Goal: Obtain resource: Download file/media

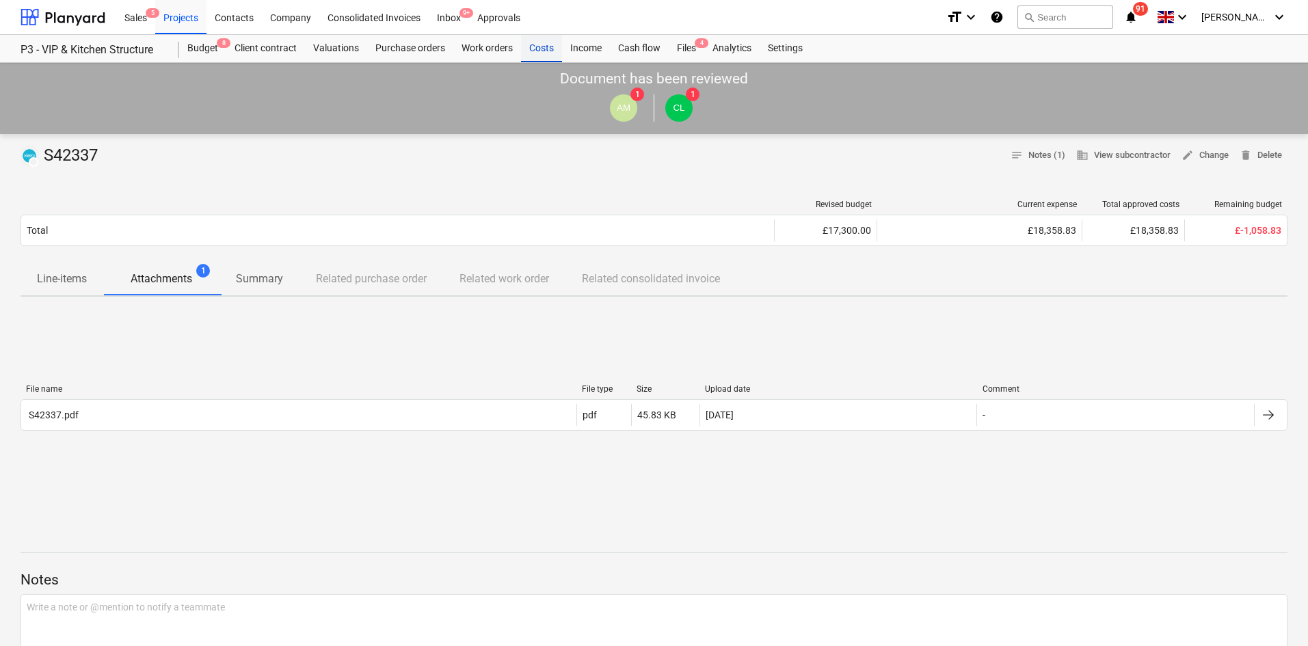
click at [538, 48] on div "Costs" at bounding box center [541, 48] width 41 height 27
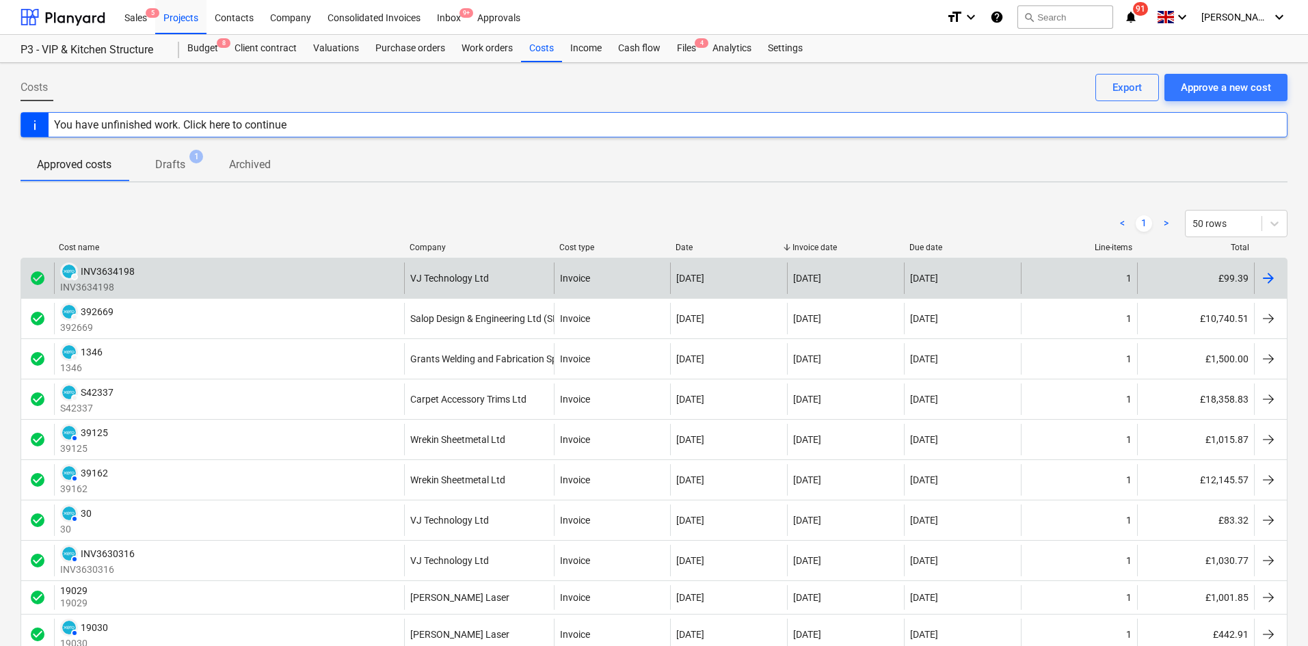
click at [151, 261] on div "check_circle DRAFT INV3634198 INV3634198 VJ Technology Ltd Invoice [DATE] [DATE…" at bounding box center [654, 278] width 1267 height 40
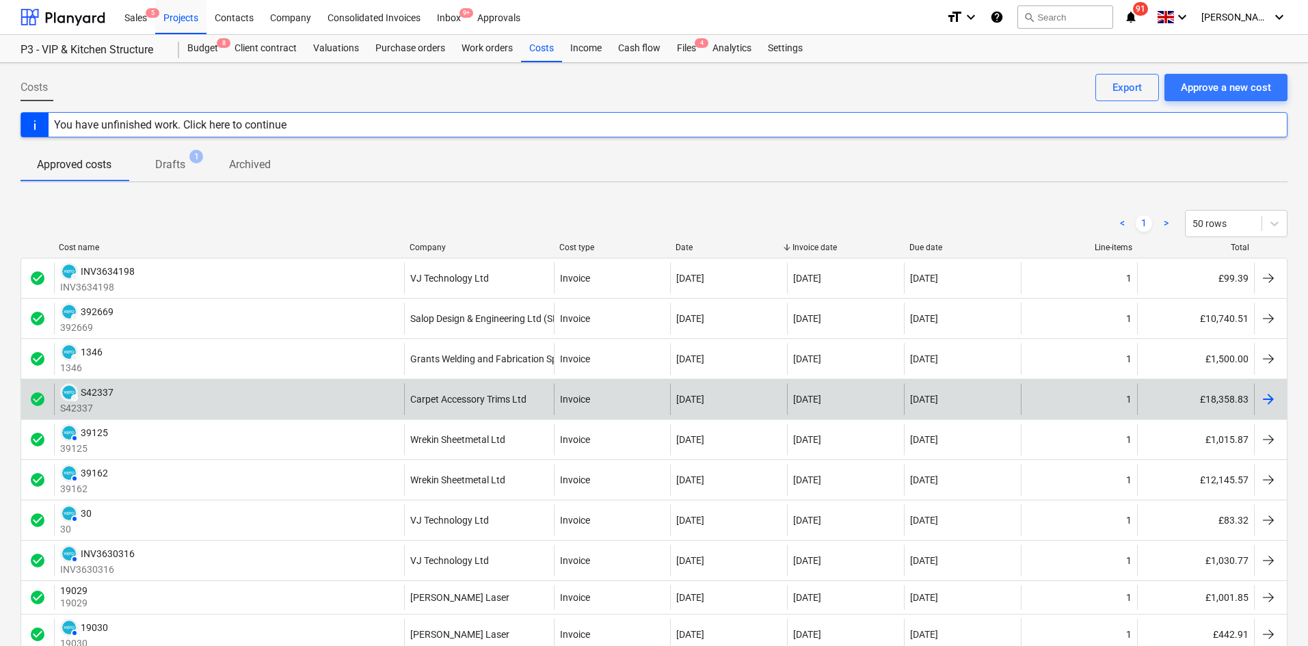
click at [238, 404] on div "DRAFT S42337 S42337" at bounding box center [229, 399] width 350 height 31
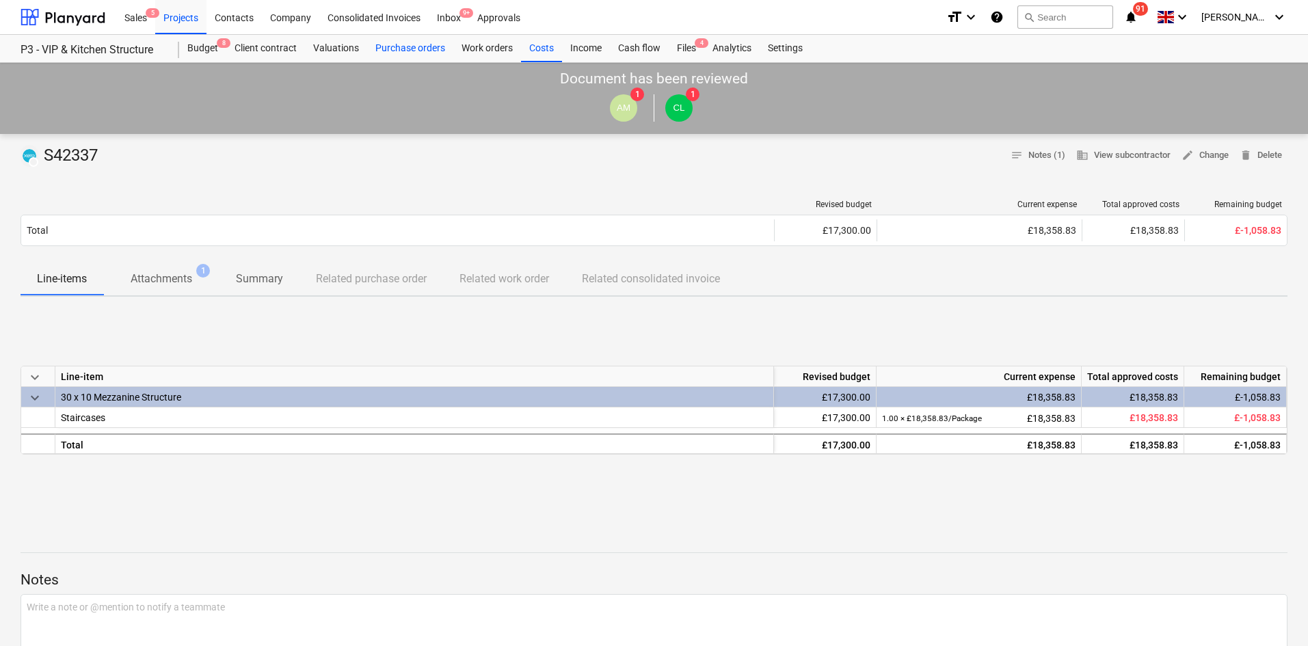
click at [431, 55] on div "Purchase orders" at bounding box center [410, 48] width 86 height 27
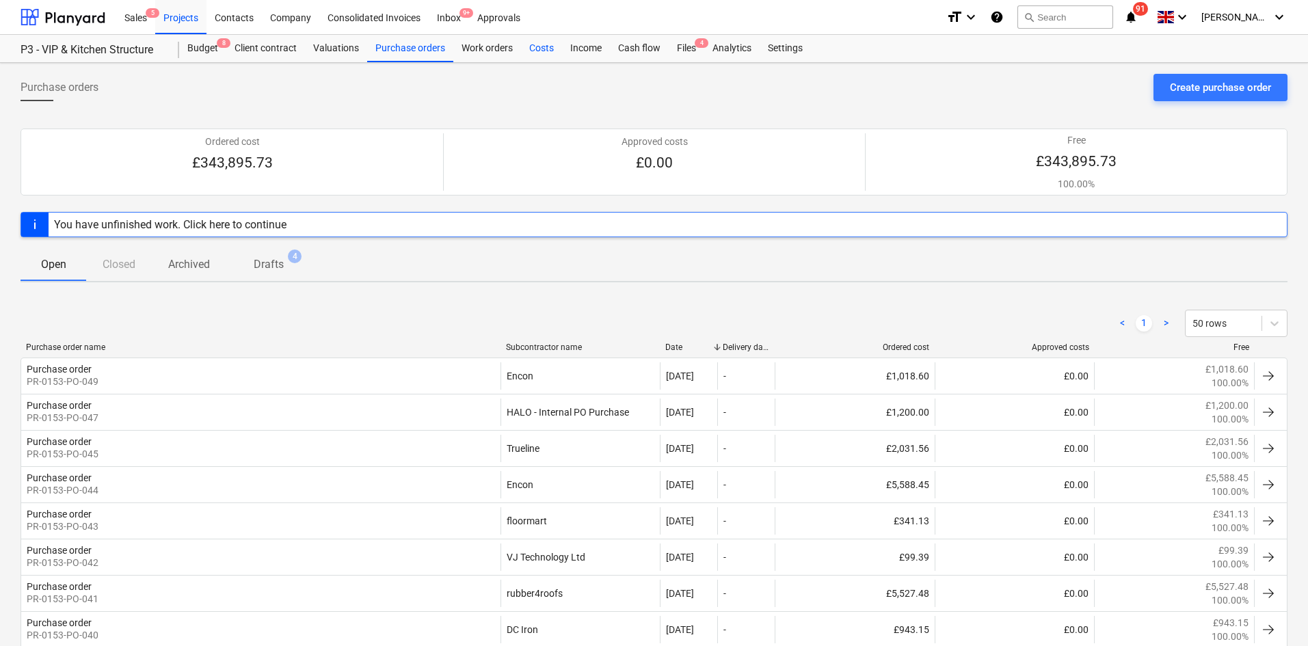
click at [523, 62] on div "Costs" at bounding box center [541, 48] width 41 height 27
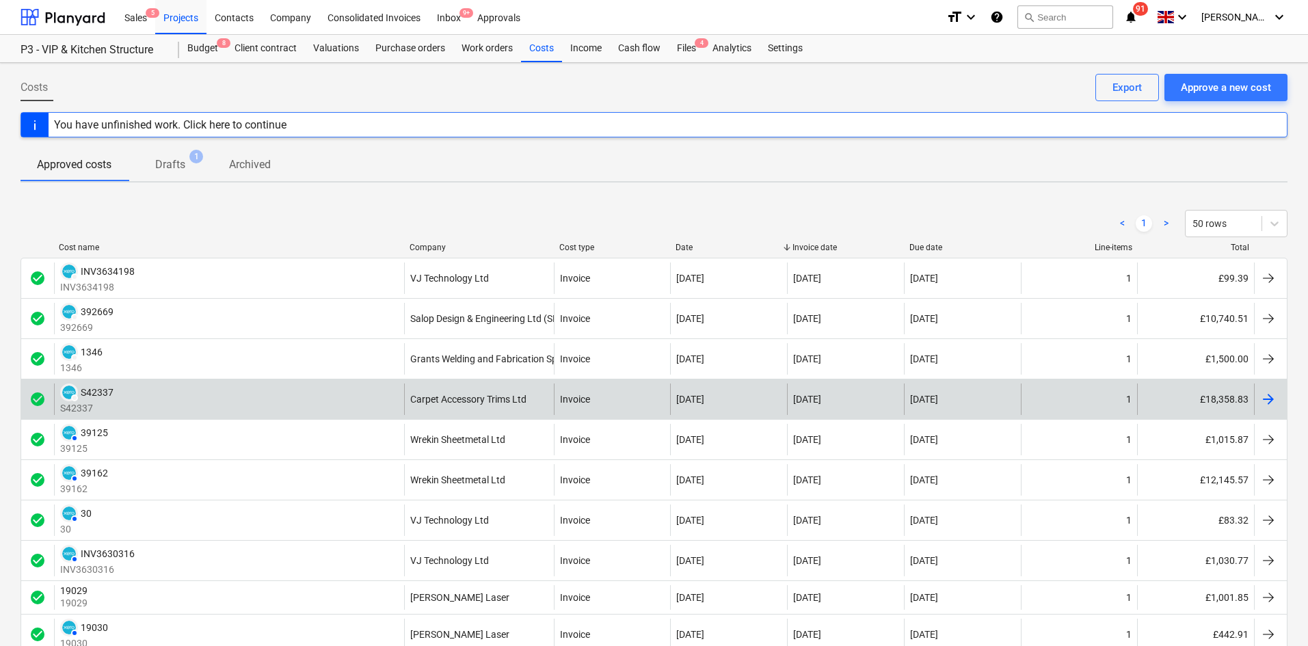
click at [334, 407] on div "DRAFT S42337 S42337" at bounding box center [229, 399] width 350 height 31
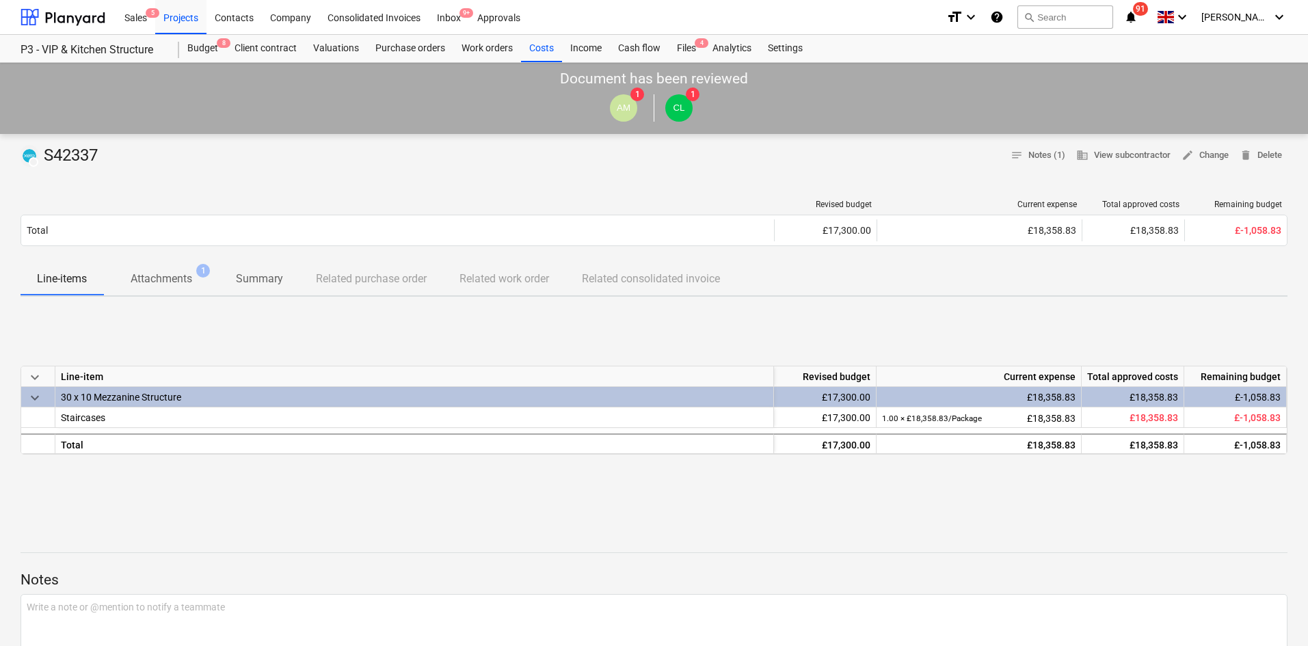
click at [177, 285] on p "Attachments" at bounding box center [162, 279] width 62 height 16
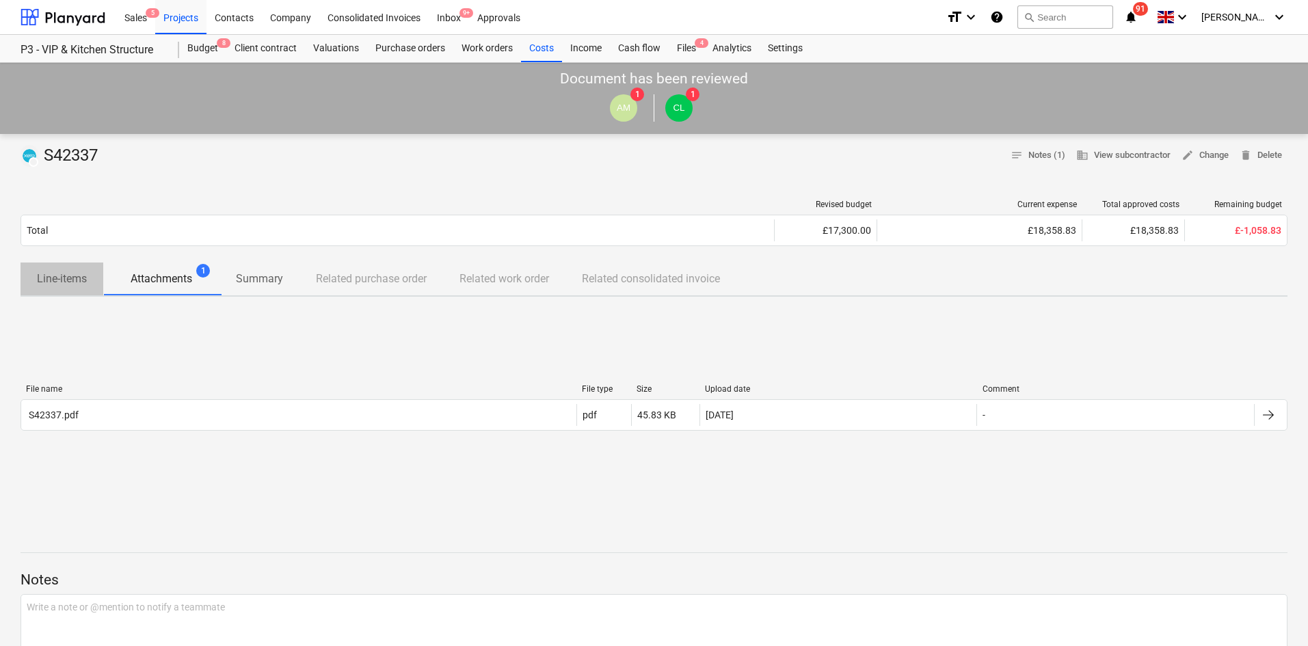
click at [89, 294] on button "Line-items" at bounding box center [62, 279] width 83 height 33
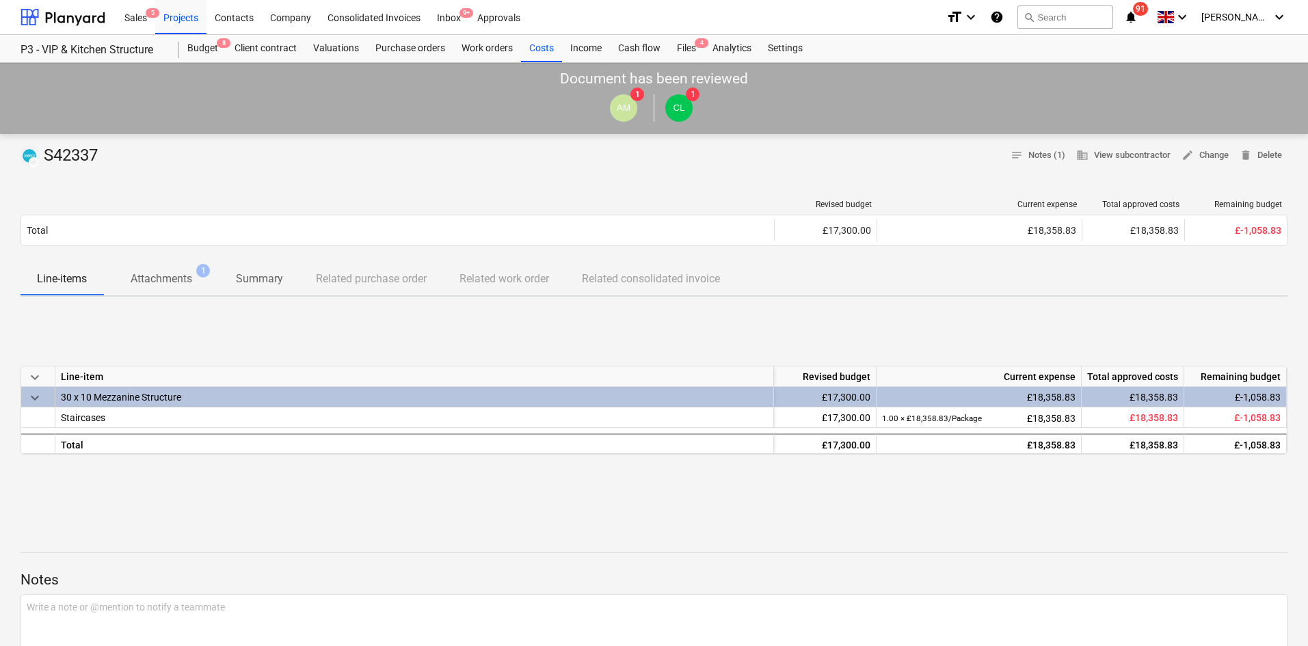
click at [265, 284] on p "Summary" at bounding box center [259, 279] width 47 height 16
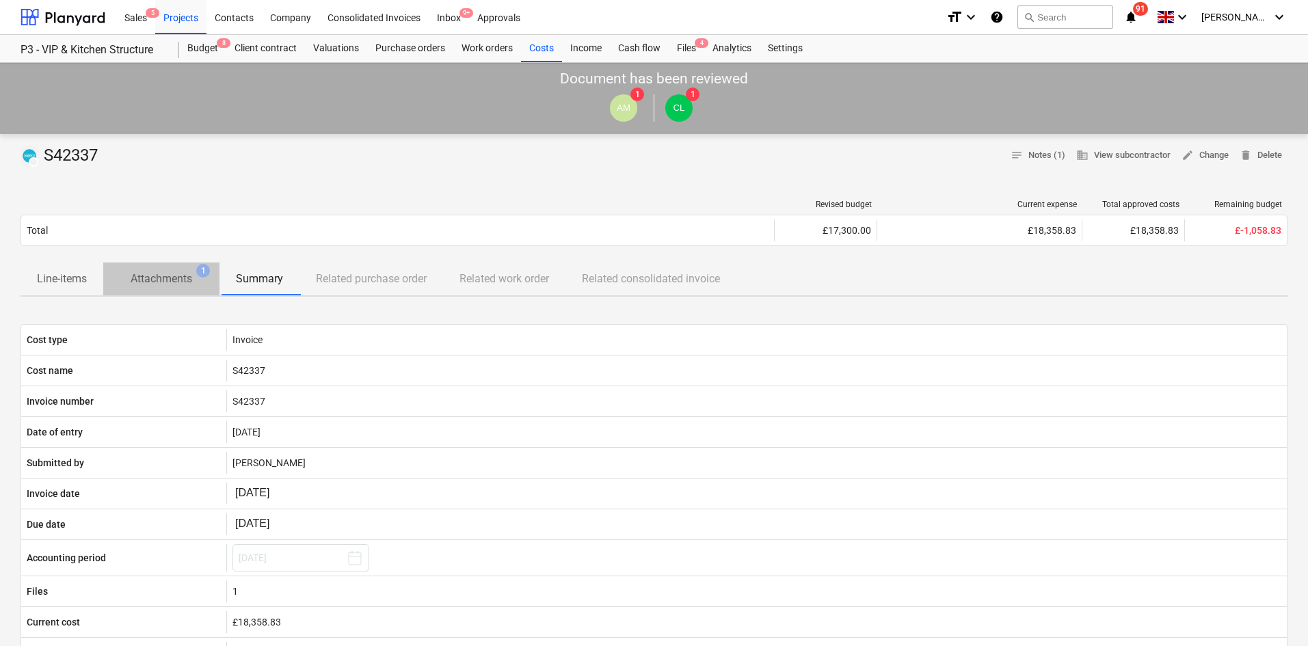
click at [137, 279] on p "Attachments" at bounding box center [162, 279] width 62 height 16
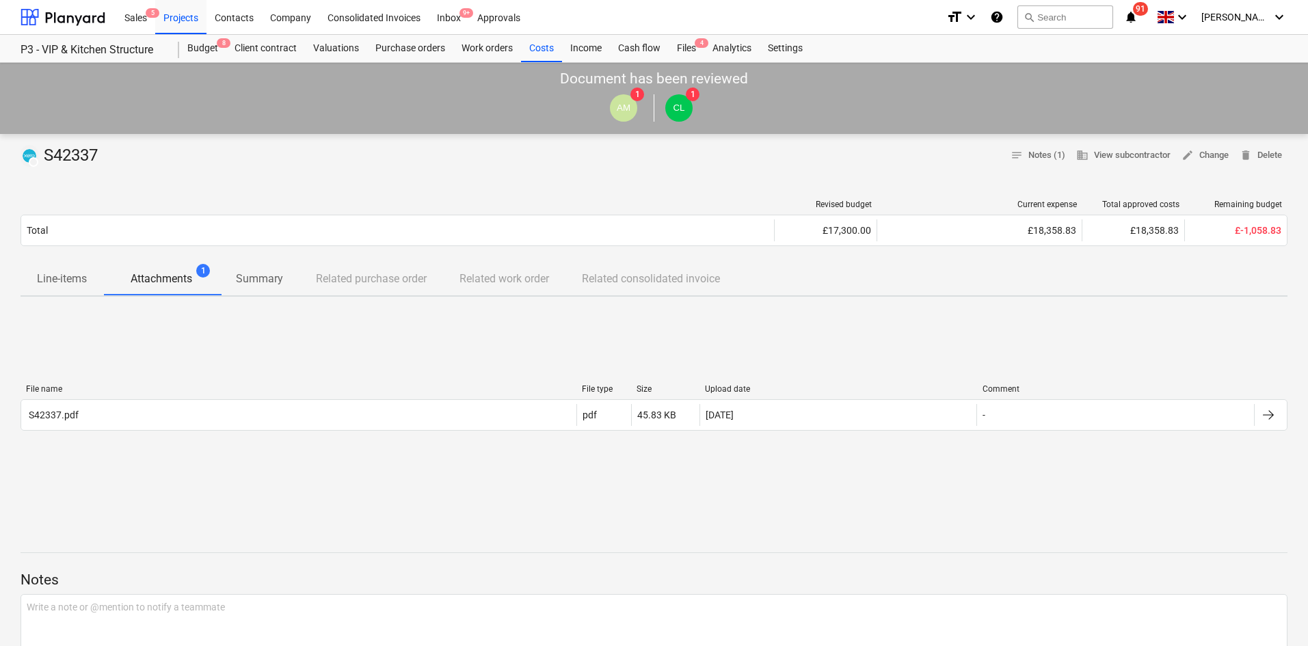
click at [89, 285] on span "Line-items" at bounding box center [62, 279] width 83 height 25
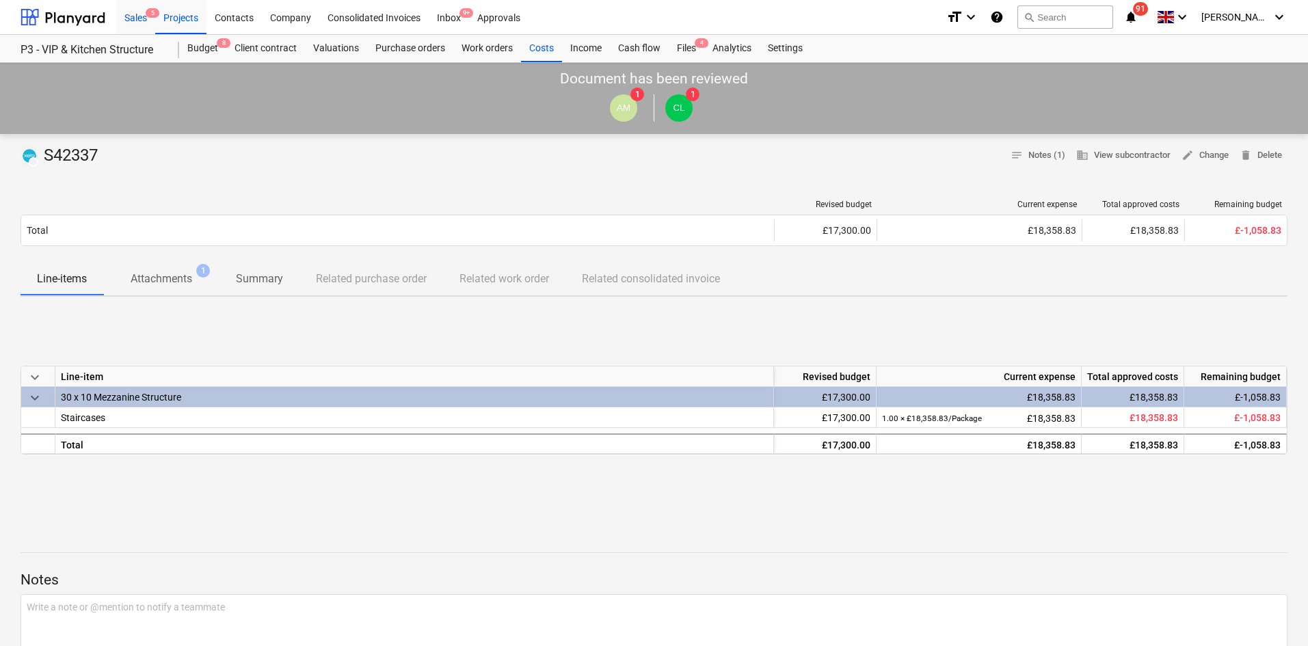
click at [133, 21] on div "Sales 5" at bounding box center [135, 16] width 39 height 35
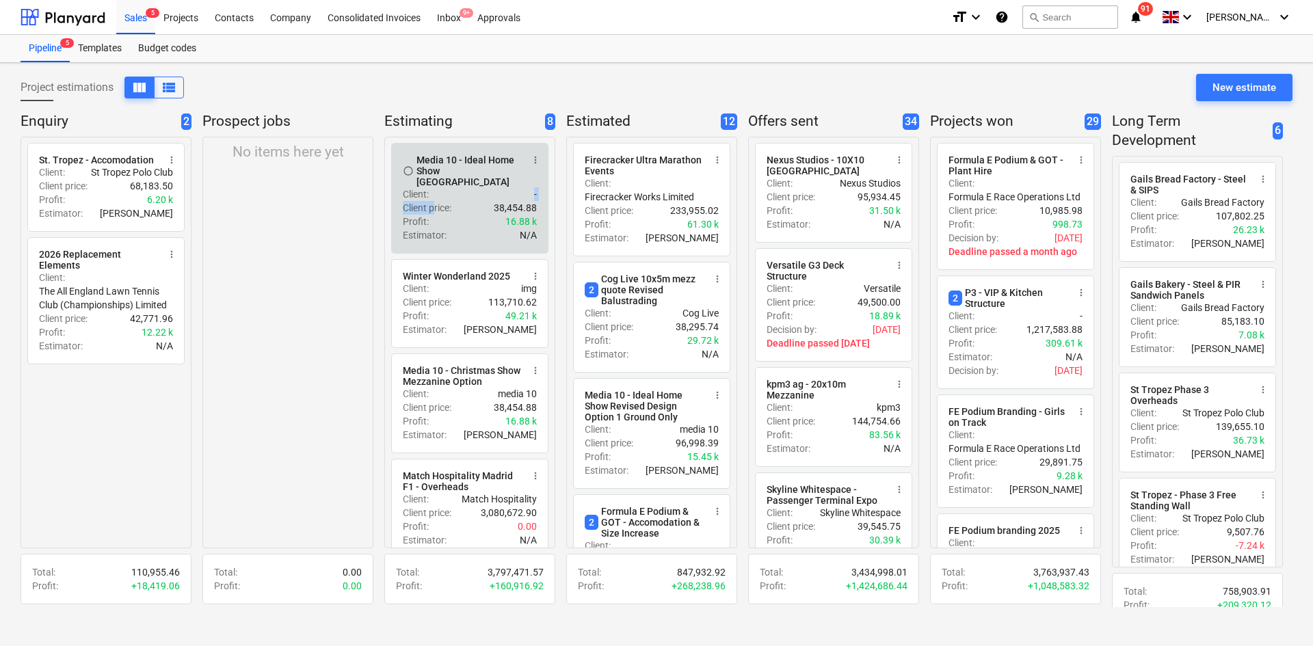
drag, startPoint x: 467, startPoint y: 187, endPoint x: 434, endPoint y: 194, distance: 34.2
click at [434, 194] on div "radio_button_unchecked Media 10 - Ideal Home Show [GEOGRAPHIC_DATA] more_vert C…" at bounding box center [469, 198] width 157 height 111
click at [537, 159] on span "more_vert" at bounding box center [535, 160] width 11 height 11
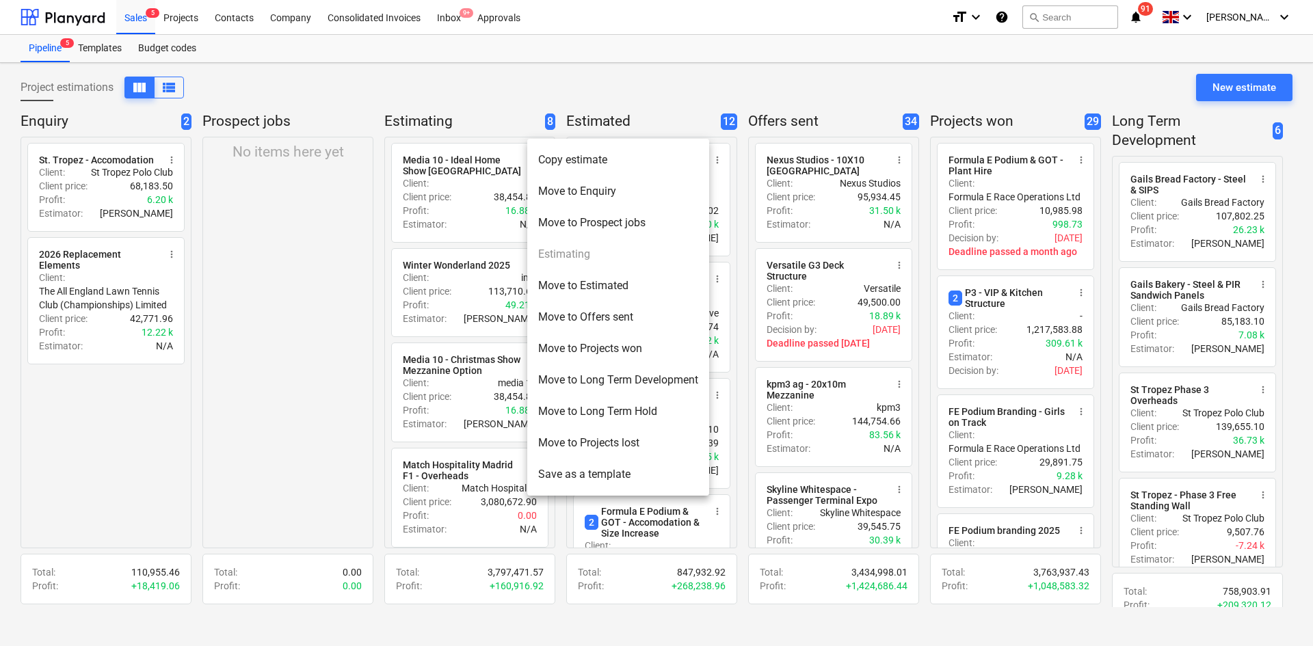
click at [553, 194] on li "Move to Enquiry" at bounding box center [618, 191] width 182 height 31
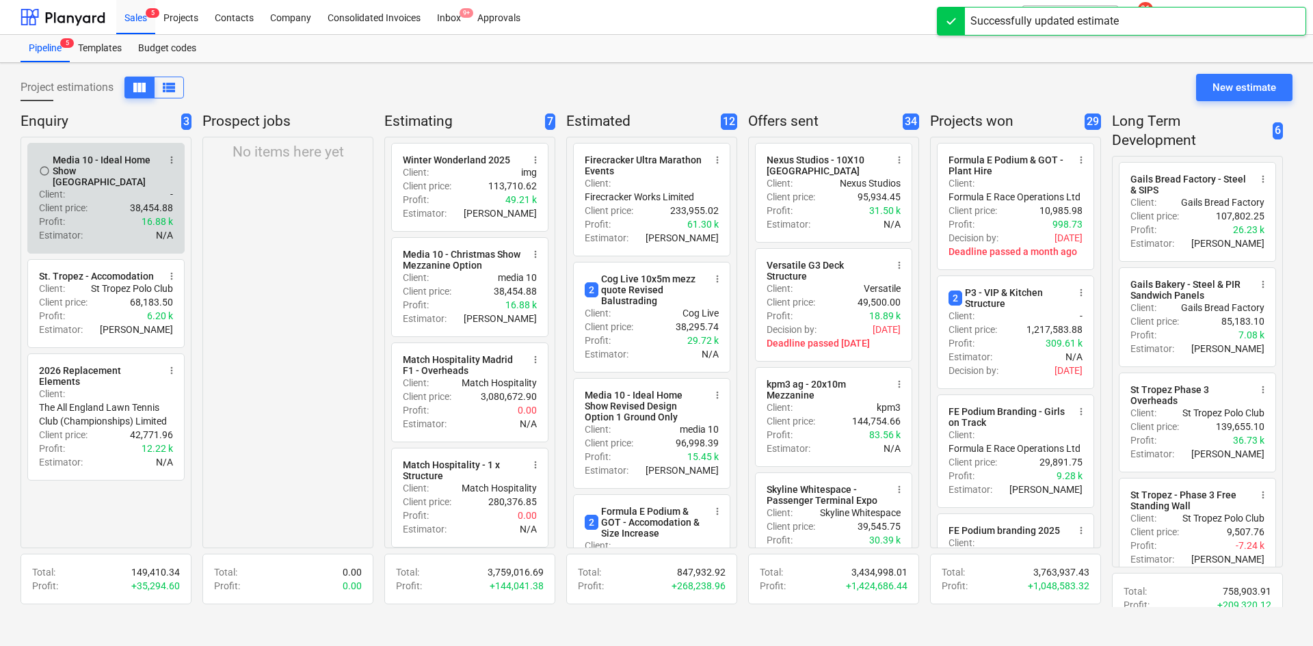
click at [96, 203] on div "Client price : 38,454.88" at bounding box center [106, 208] width 134 height 14
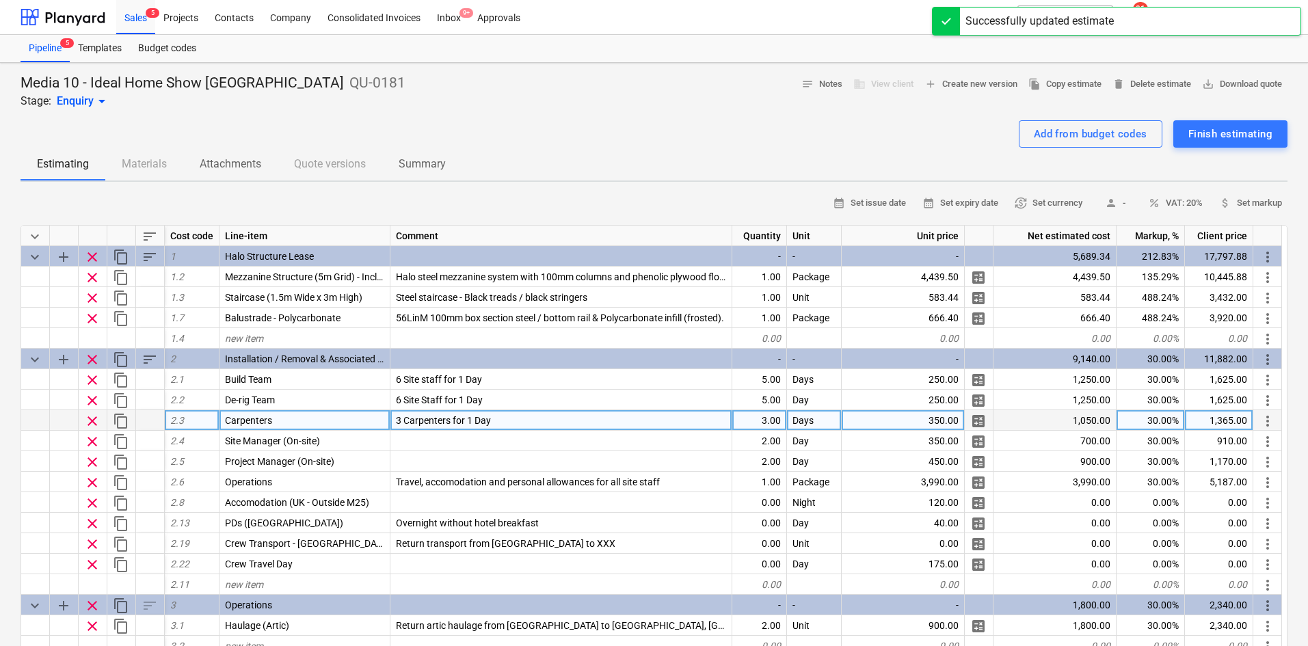
type textarea "x"
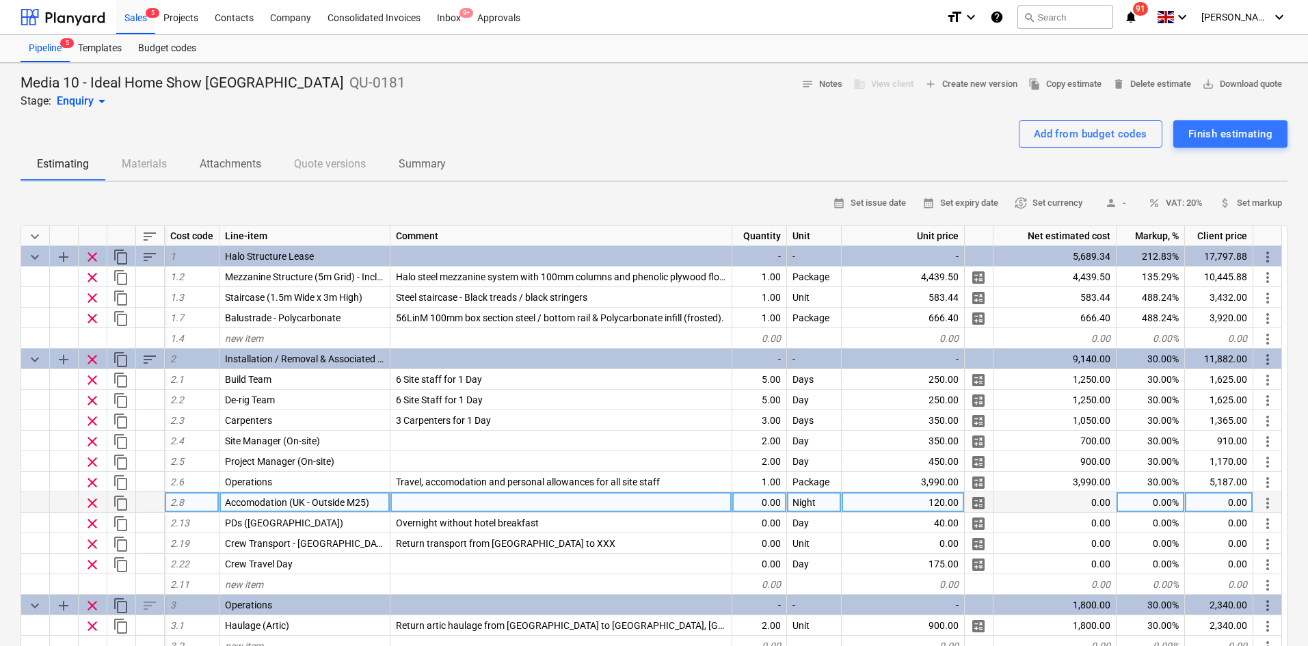
click at [761, 506] on div "0.00" at bounding box center [759, 502] width 55 height 21
type input "17"
type textarea "x"
type input "2"
type input "28"
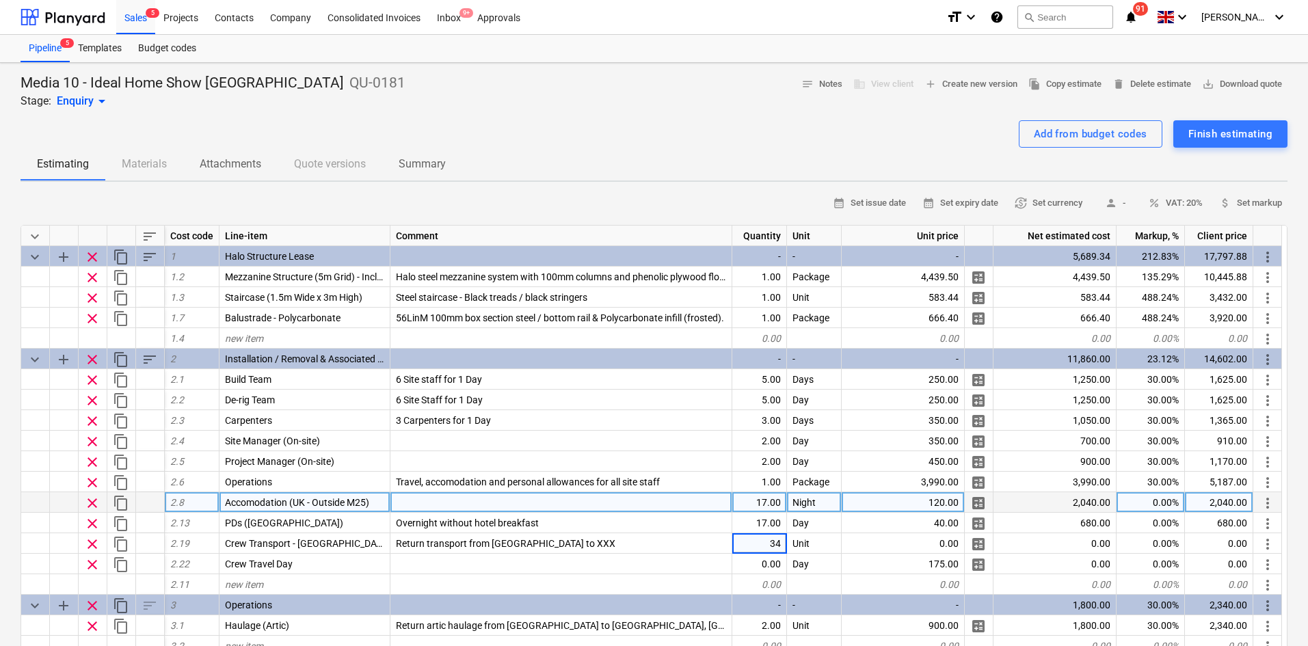
type textarea "x"
type input "200"
type textarea "x"
type input "150"
type textarea "x"
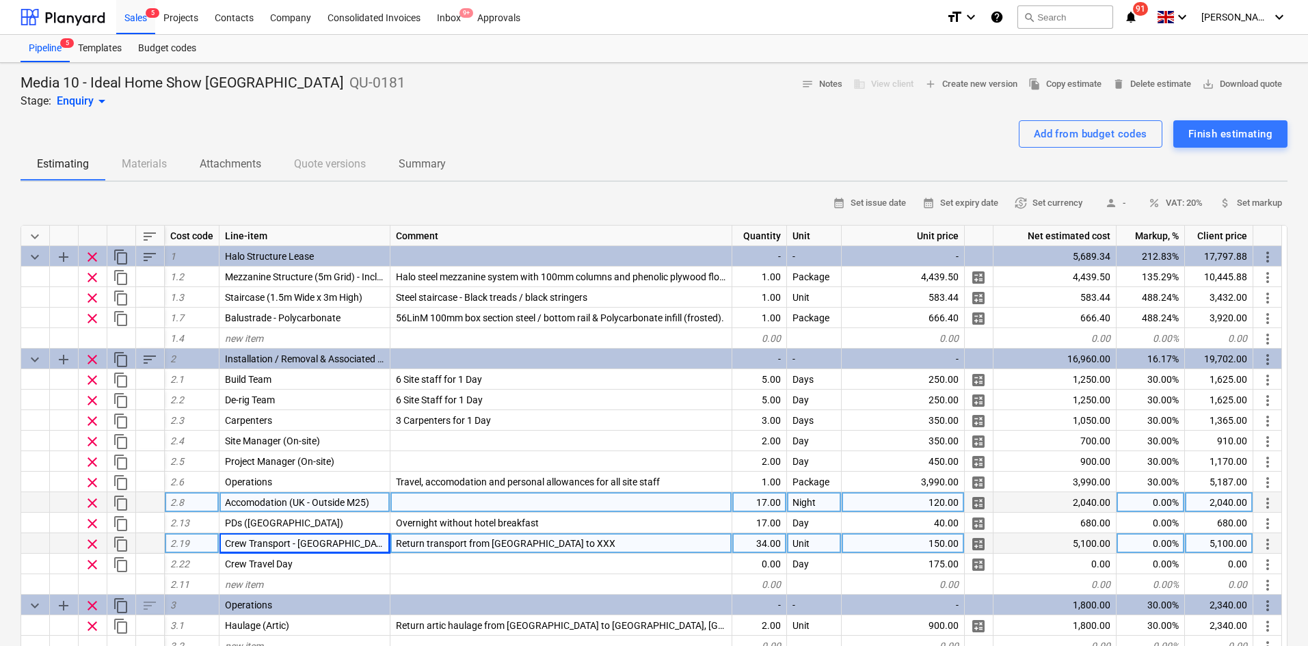
click at [567, 542] on div "Return transport from [GEOGRAPHIC_DATA] to XXX" at bounding box center [562, 543] width 342 height 21
click at [564, 542] on input "Return transport from [GEOGRAPHIC_DATA] to XXX" at bounding box center [561, 543] width 341 height 20
drag, startPoint x: 562, startPoint y: 544, endPoint x: 533, endPoint y: 552, distance: 29.9
click at [533, 552] on input "Return transport from [GEOGRAPHIC_DATA] to XXX" at bounding box center [561, 543] width 341 height 20
type input "Return transport from [GEOGRAPHIC_DATA] to [GEOGRAPHIC_DATA]"
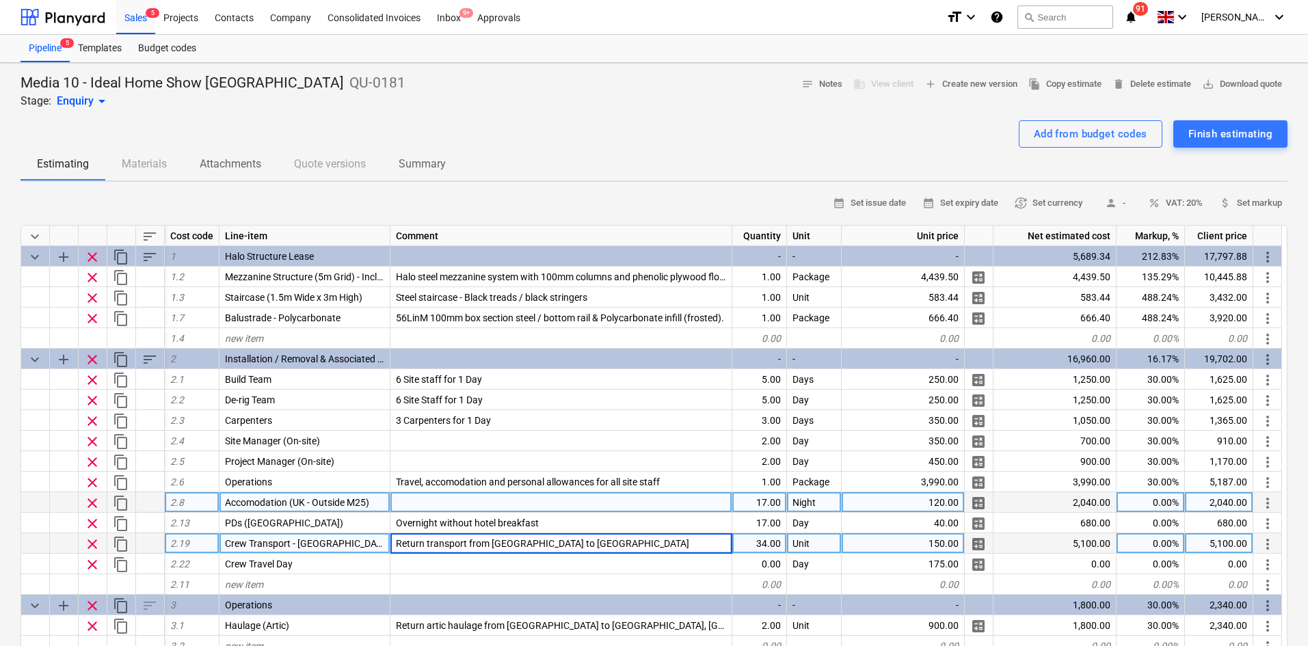
type textarea "x"
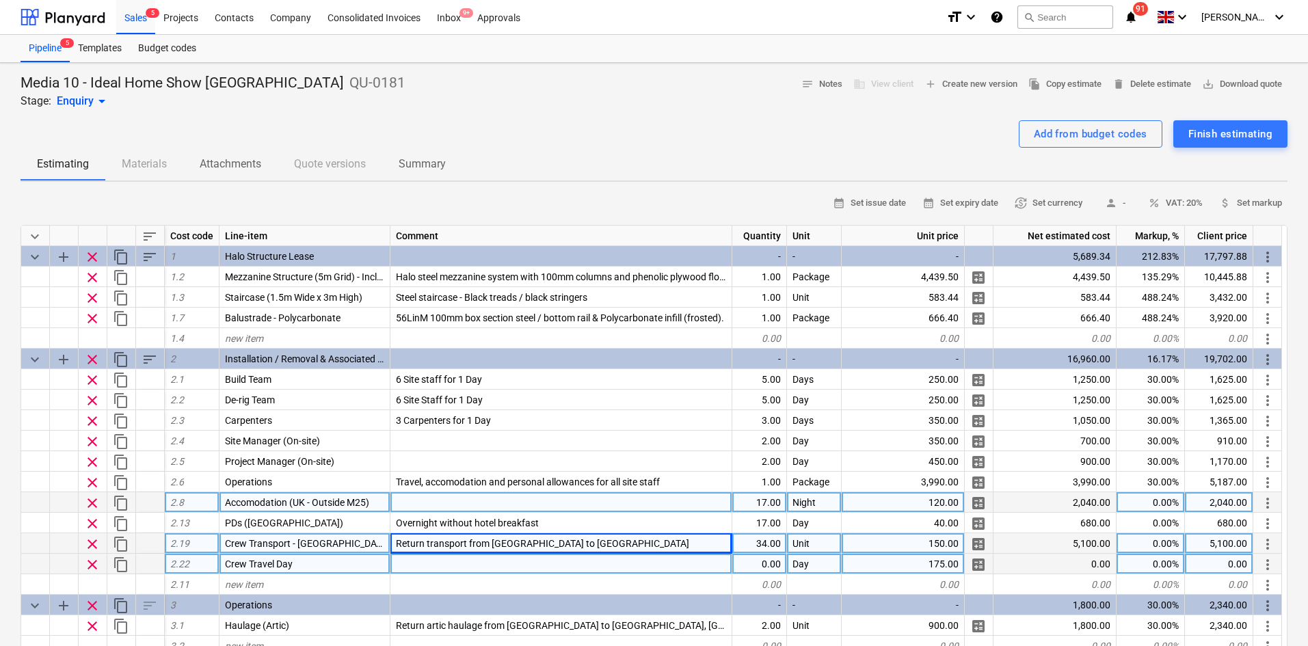
click at [771, 568] on div "0.00" at bounding box center [759, 564] width 55 height 21
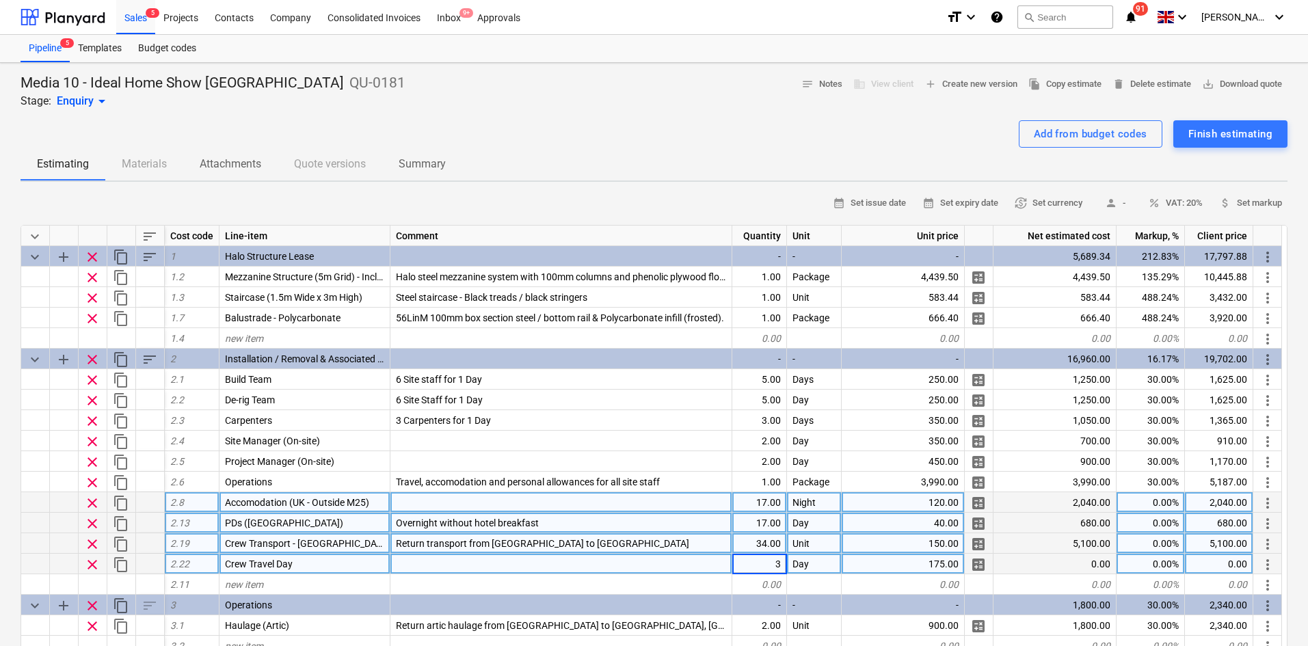
type input "34"
type textarea "x"
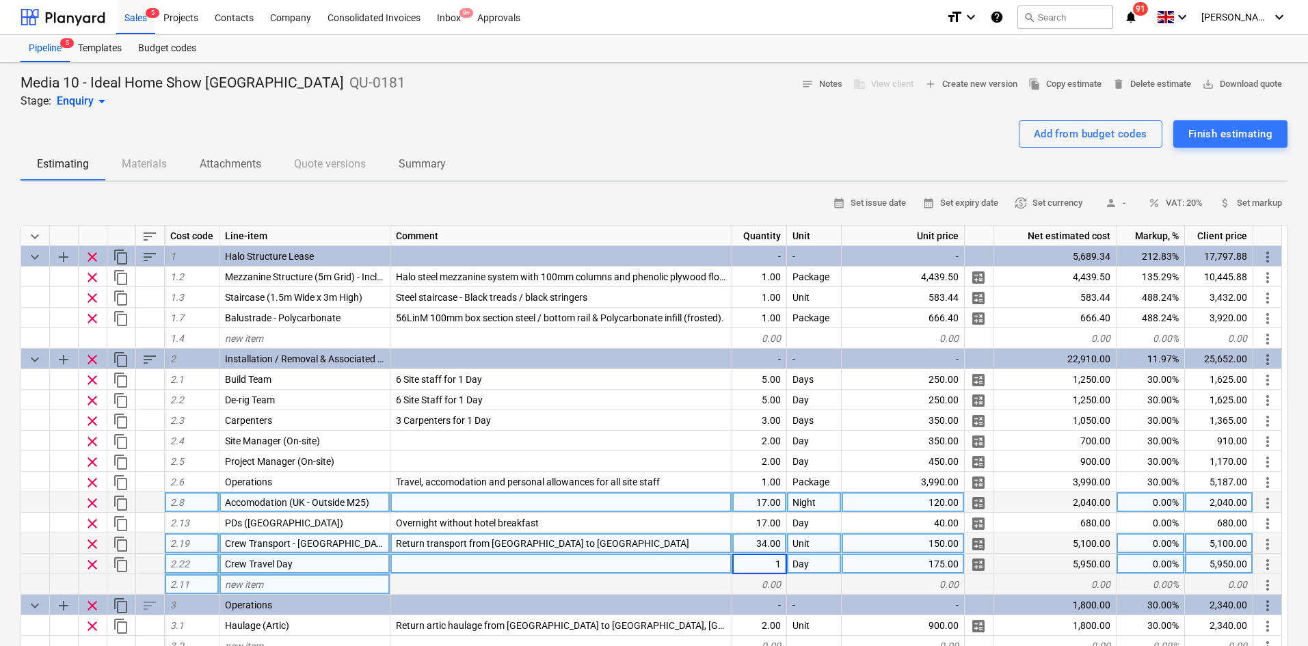
type input "17"
type textarea "x"
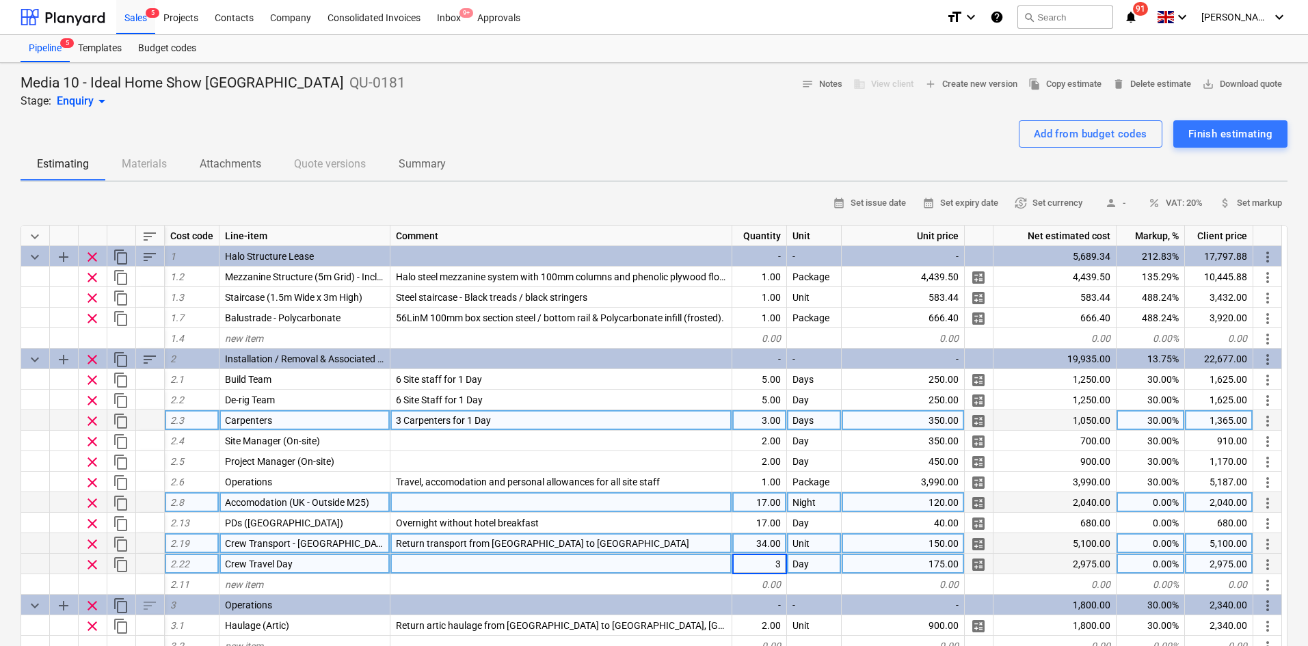
type input "34"
type textarea "x"
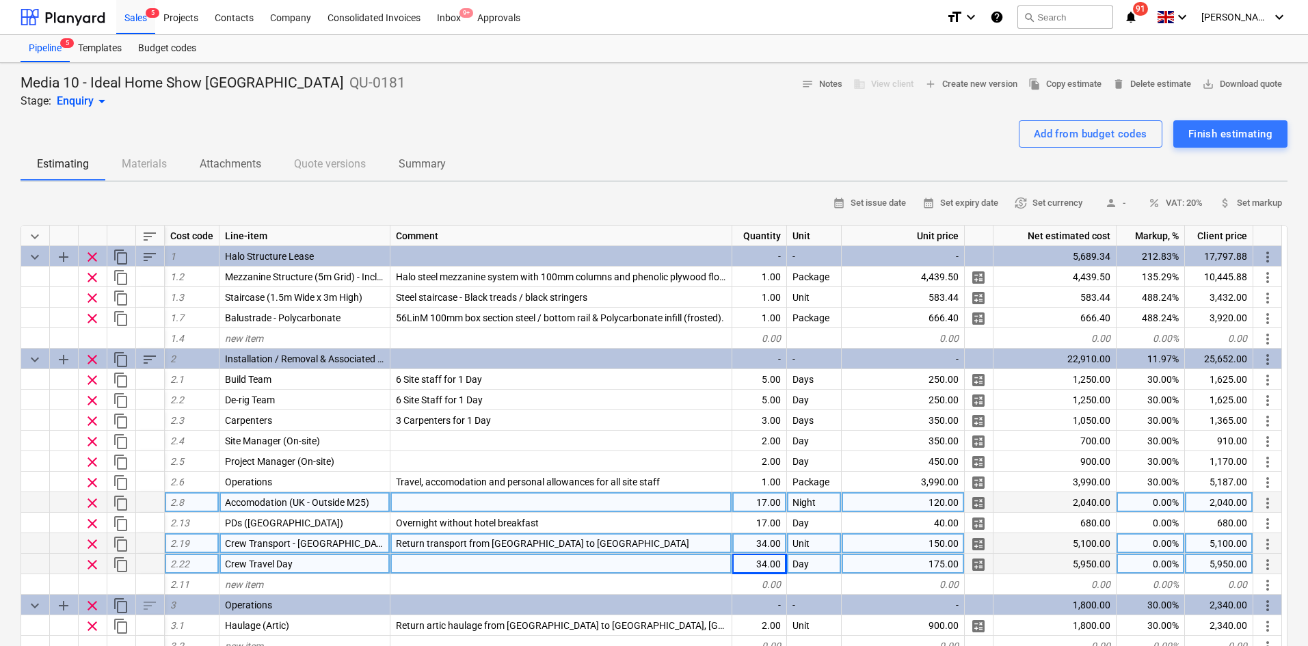
click at [953, 537] on div "150.00" at bounding box center [903, 543] width 123 height 21
type input "95"
type textarea "x"
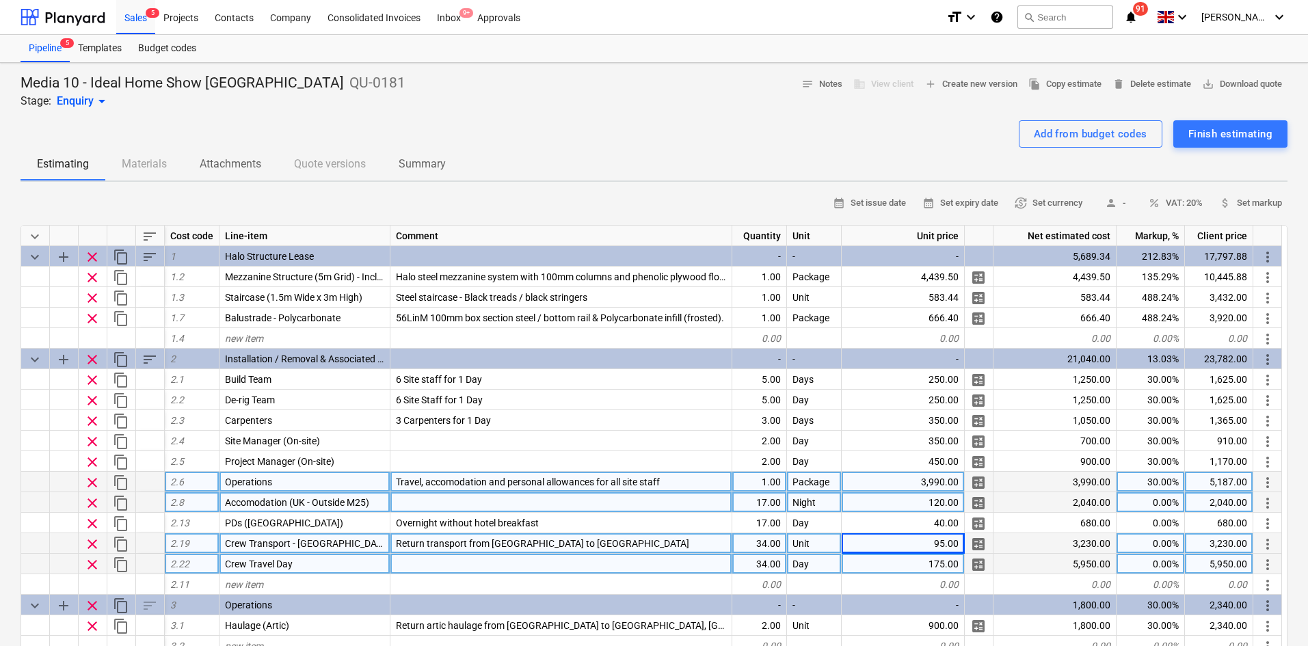
click at [928, 484] on div "3,990.00" at bounding box center [903, 482] width 123 height 21
type input "11900"
type textarea "x"
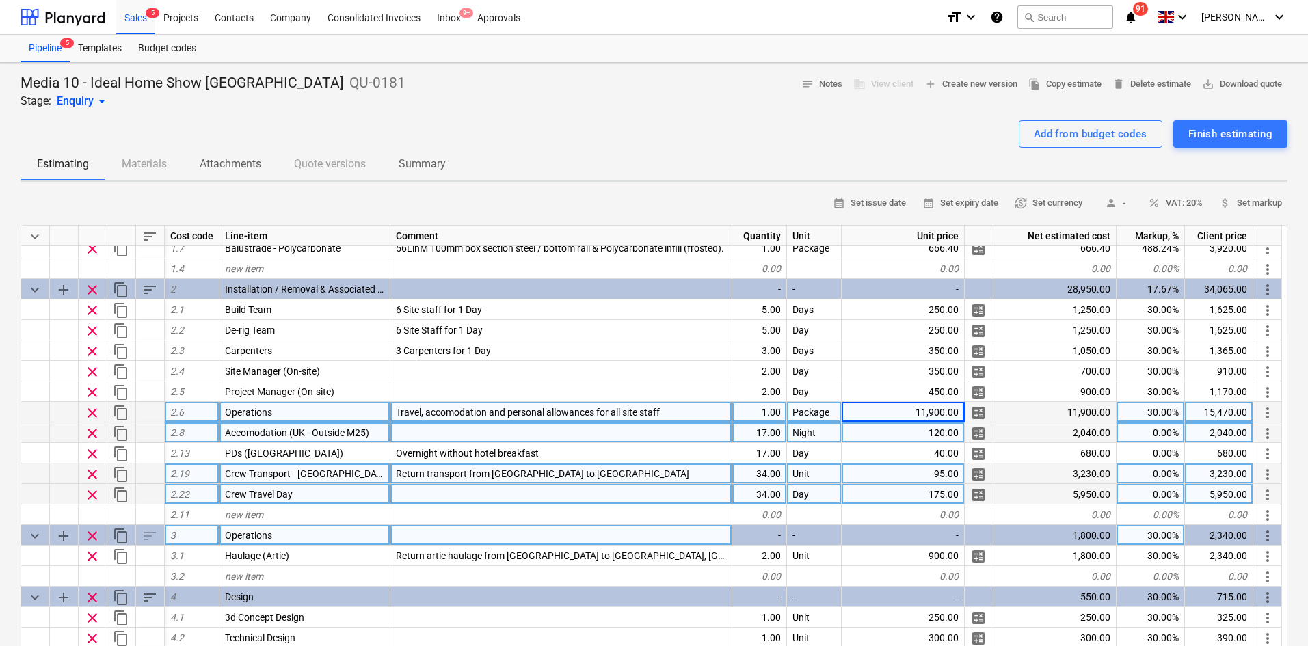
scroll to position [182, 0]
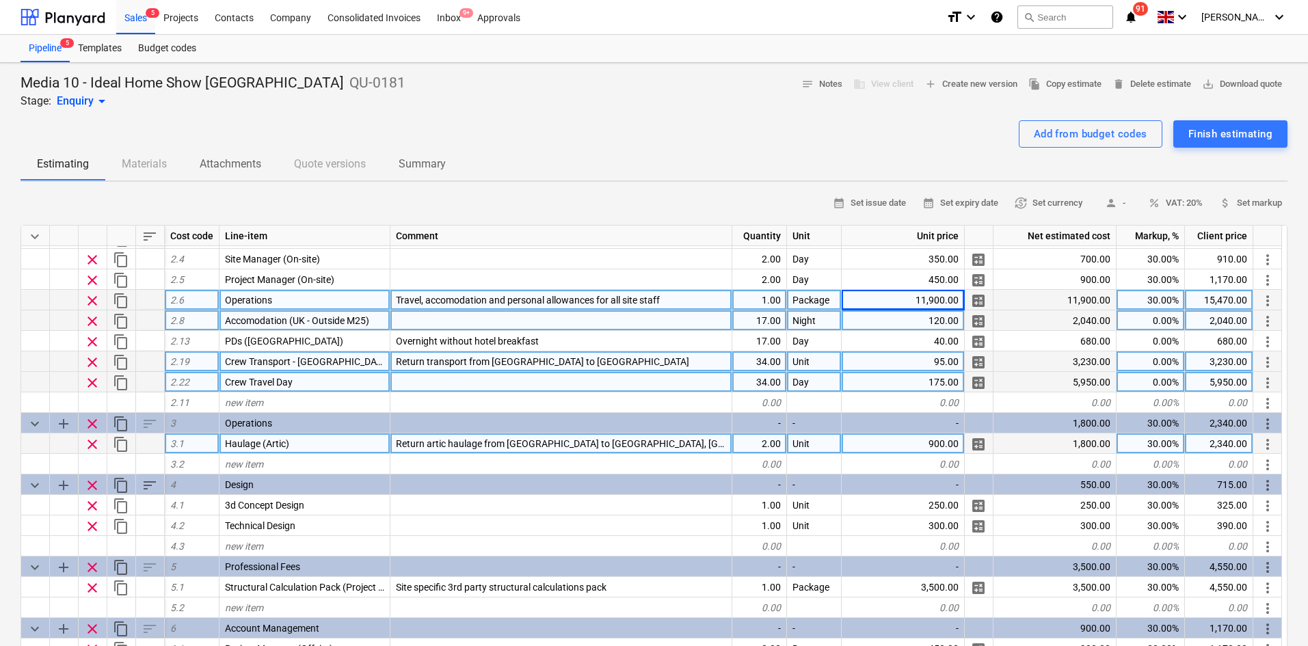
click at [914, 447] on div "900.00" at bounding box center [903, 444] width 123 height 21
type input "1100"
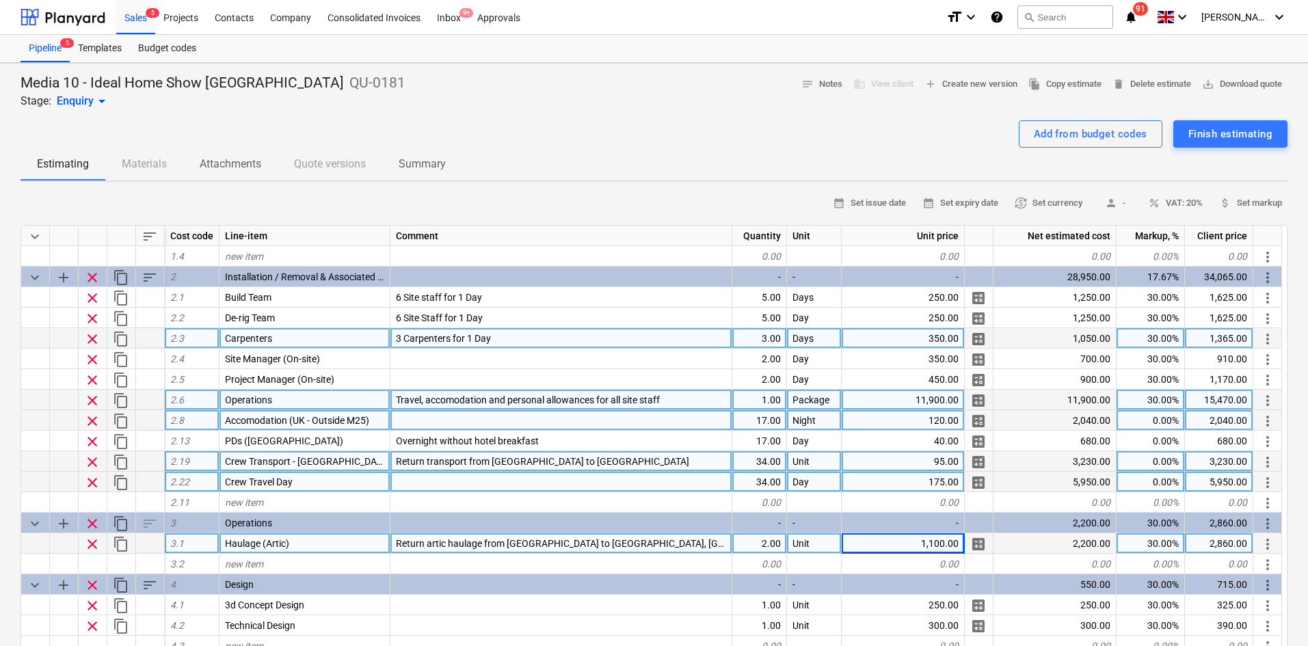
scroll to position [0, 0]
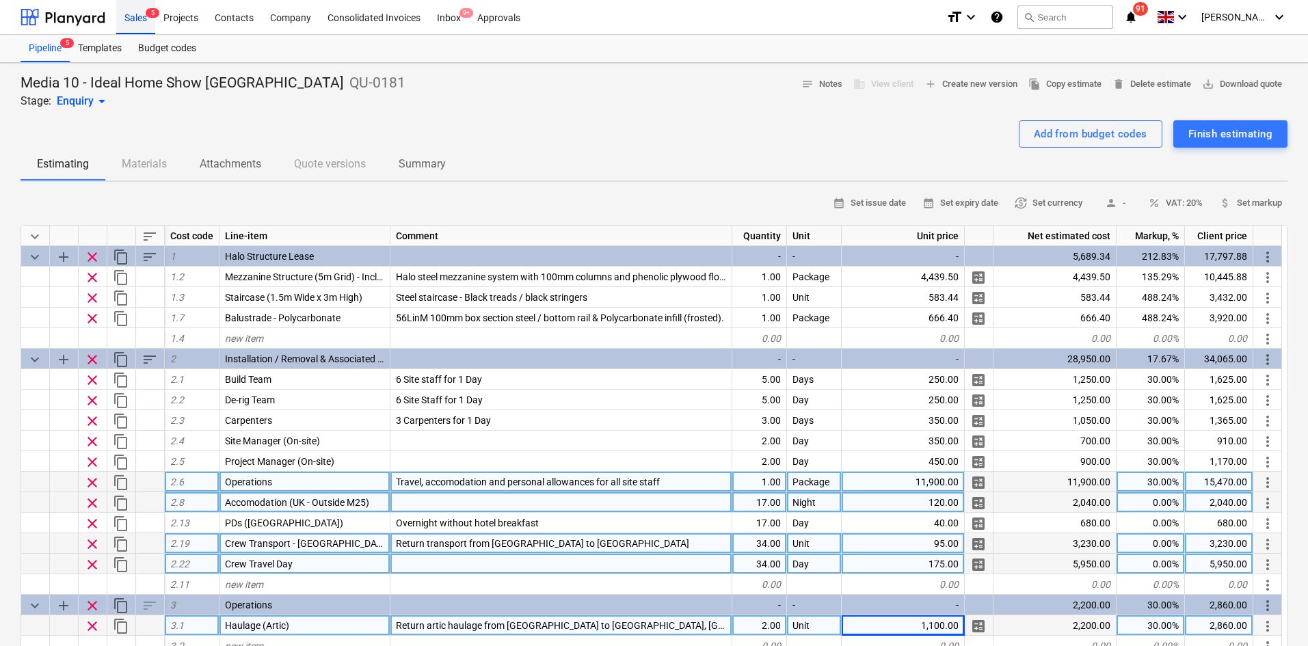
click at [133, 18] on div "Sales 5" at bounding box center [135, 16] width 39 height 35
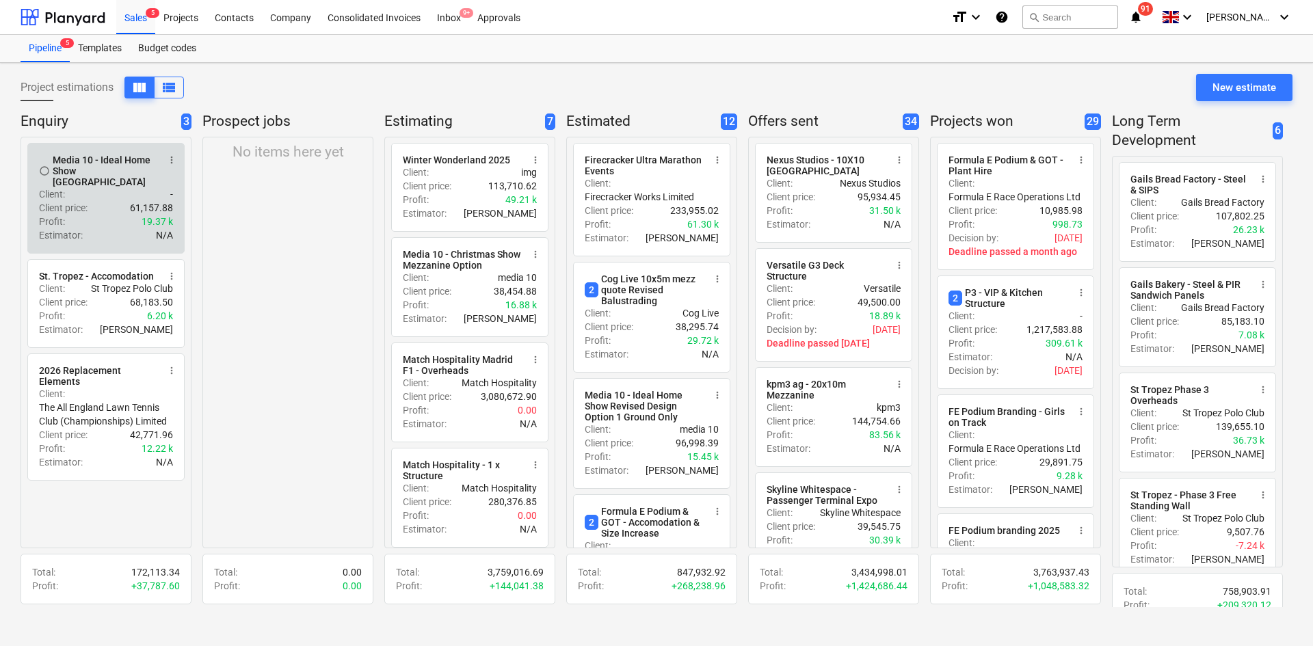
click at [81, 201] on p "Client price :" at bounding box center [63, 208] width 49 height 14
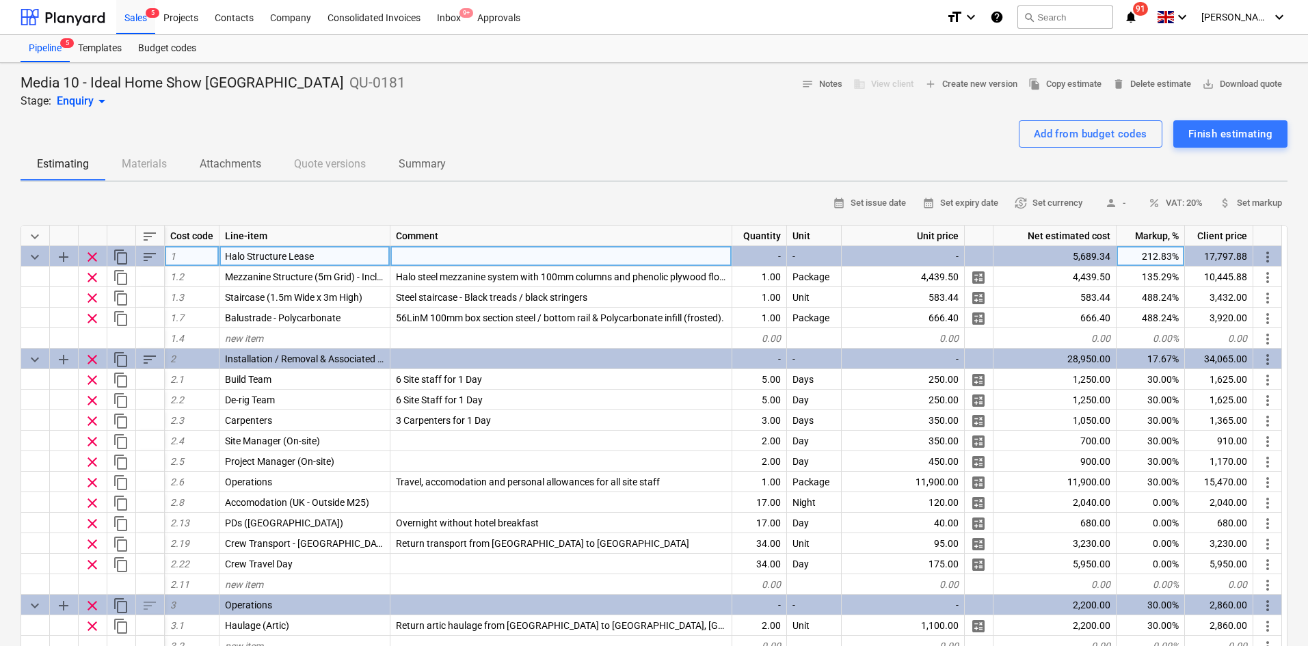
type textarea "x"
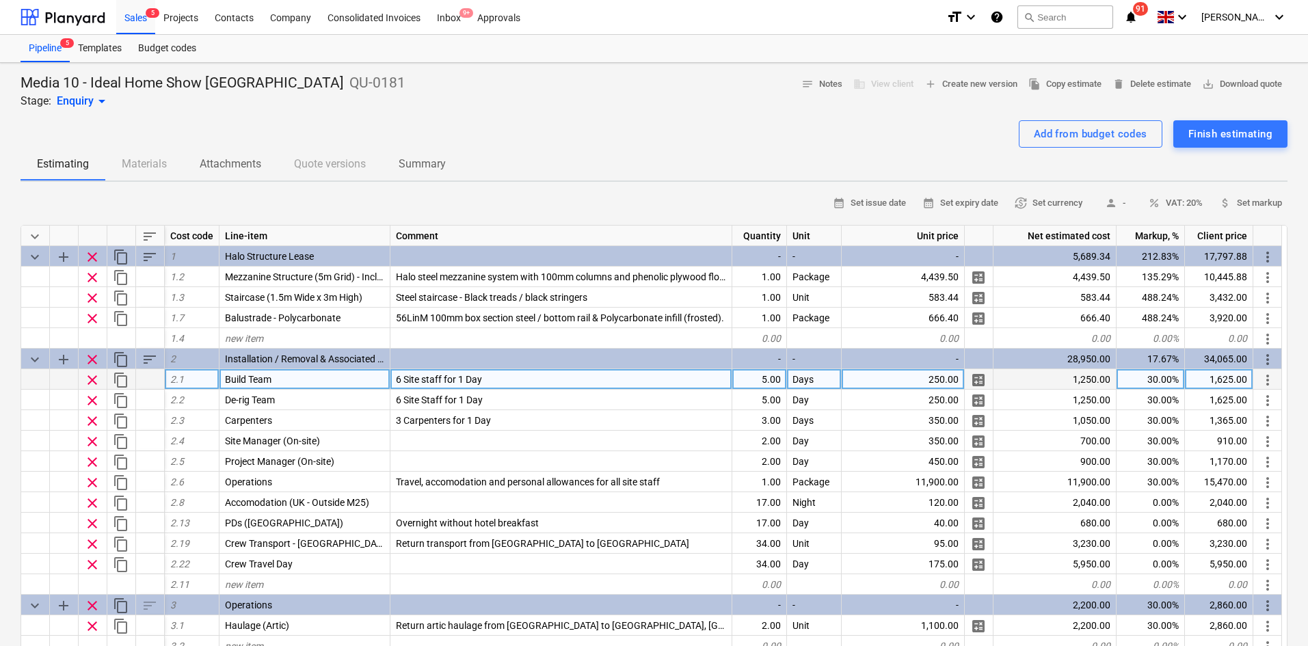
click at [764, 382] on div "5.00" at bounding box center [759, 379] width 55 height 21
type input "6"
type textarea "x"
type input "3"
type input "6"
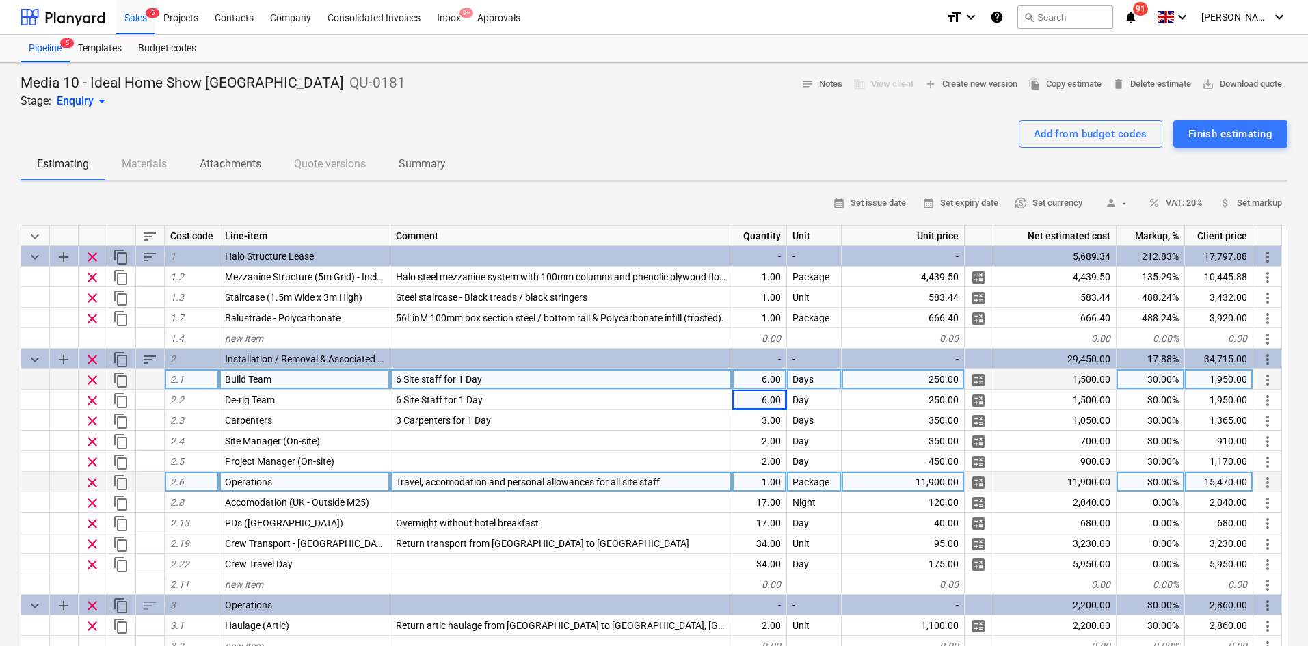
click at [740, 490] on div "1.00" at bounding box center [759, 482] width 55 height 21
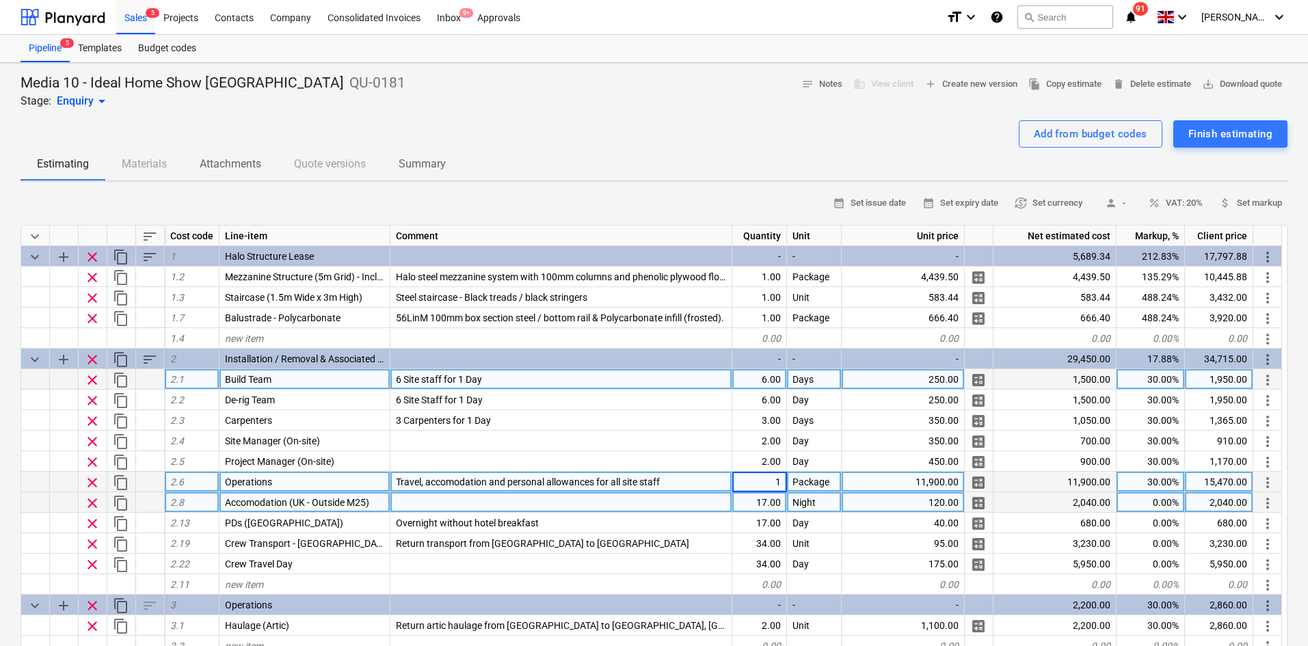
click at [743, 503] on div "17.00" at bounding box center [759, 502] width 55 height 21
type input "19"
type textarea "x"
click at [764, 497] on div "19.00" at bounding box center [759, 502] width 55 height 21
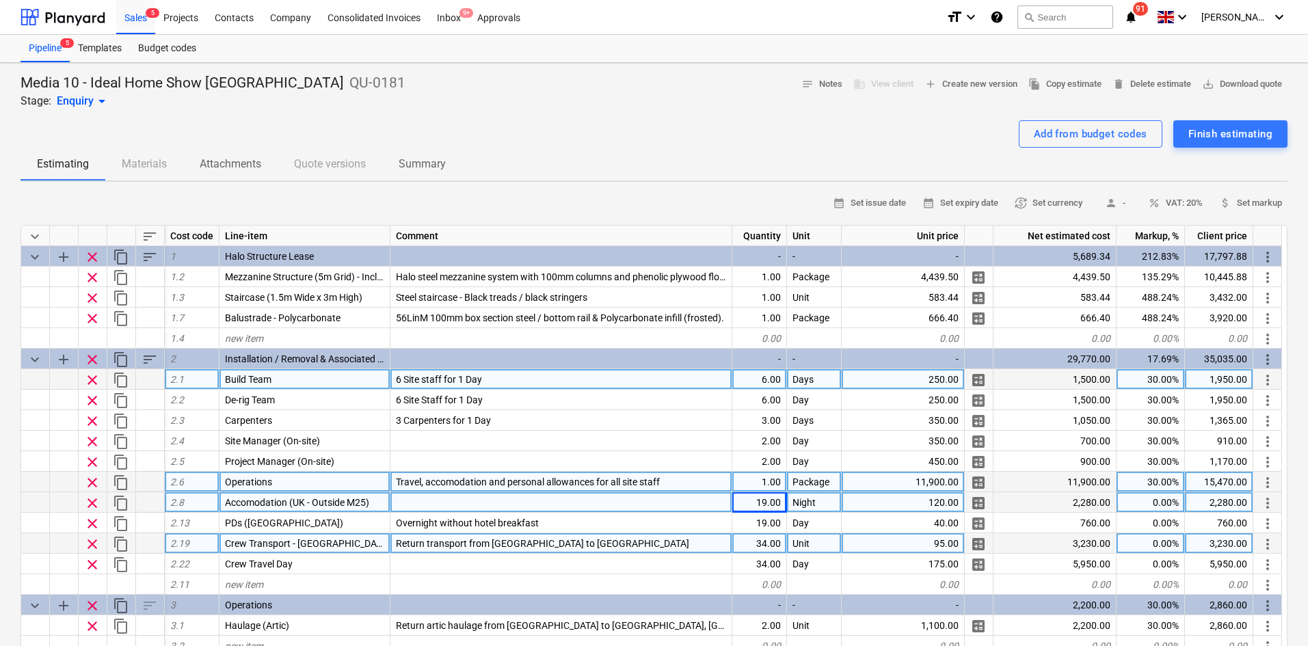
click at [754, 538] on div "34.00" at bounding box center [759, 543] width 55 height 21
type input "38"
type textarea "x"
type input "38"
type textarea "x"
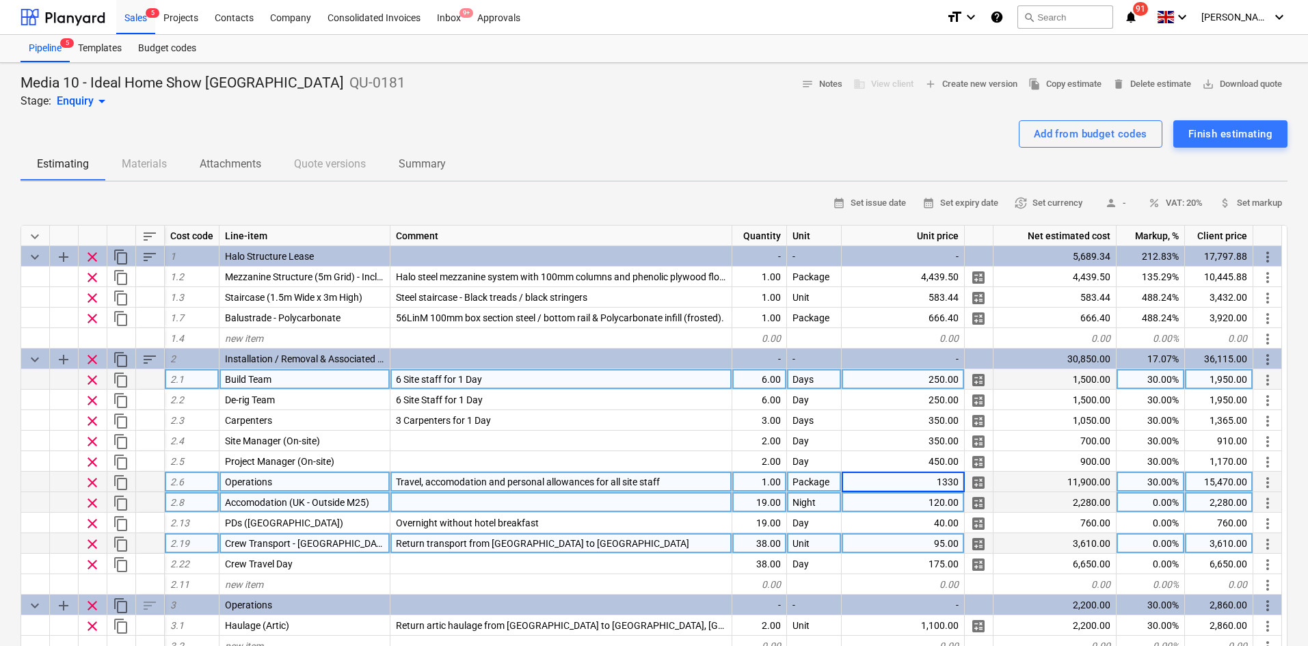
type input "13300"
click at [135, 15] on div "Sales 5" at bounding box center [135, 16] width 39 height 35
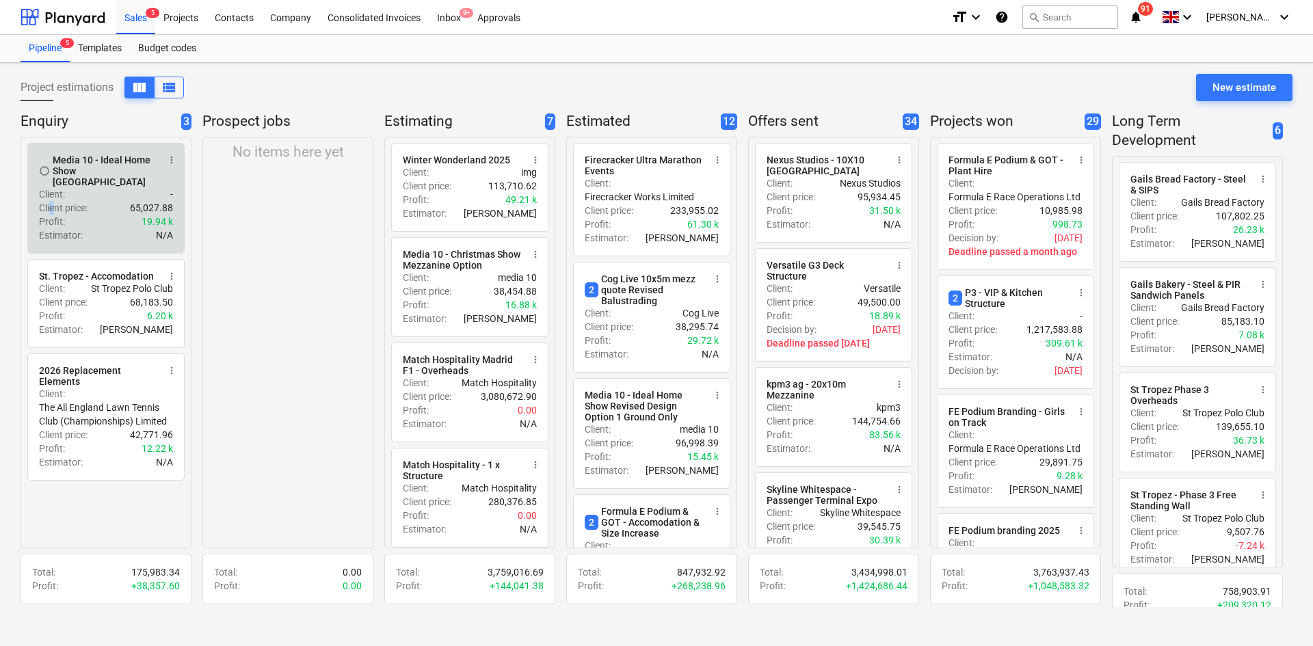
click at [53, 202] on p "Client price :" at bounding box center [63, 208] width 49 height 14
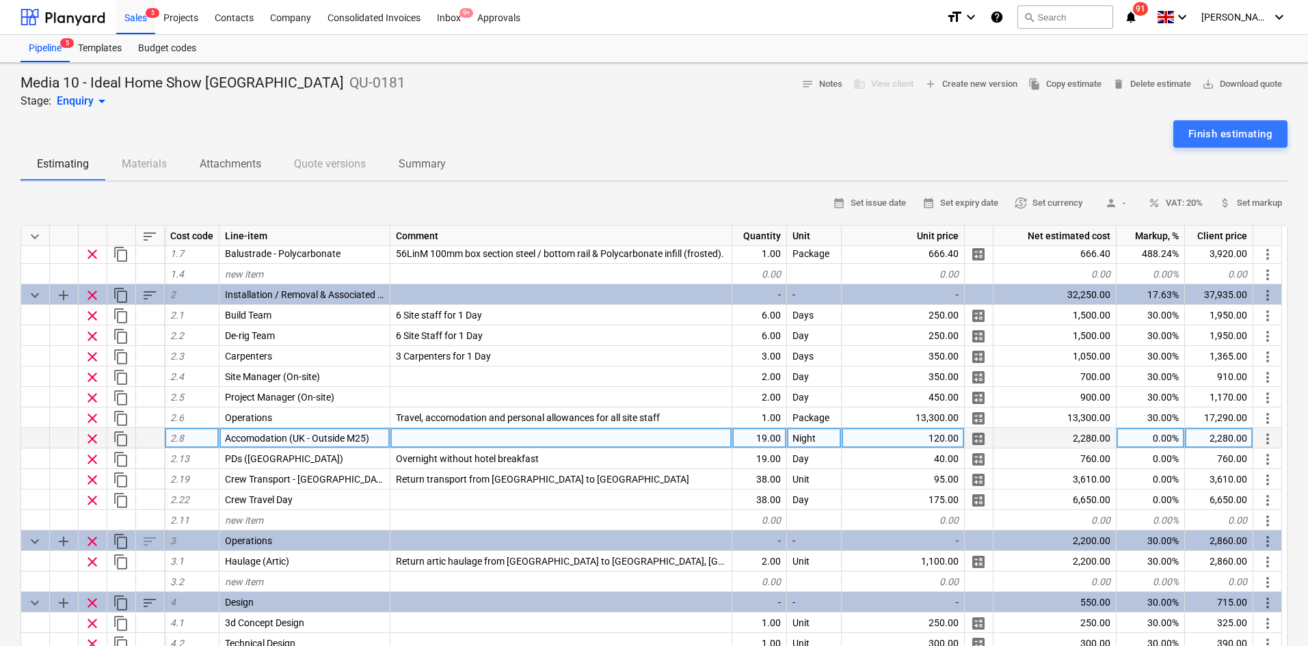
scroll to position [182, 0]
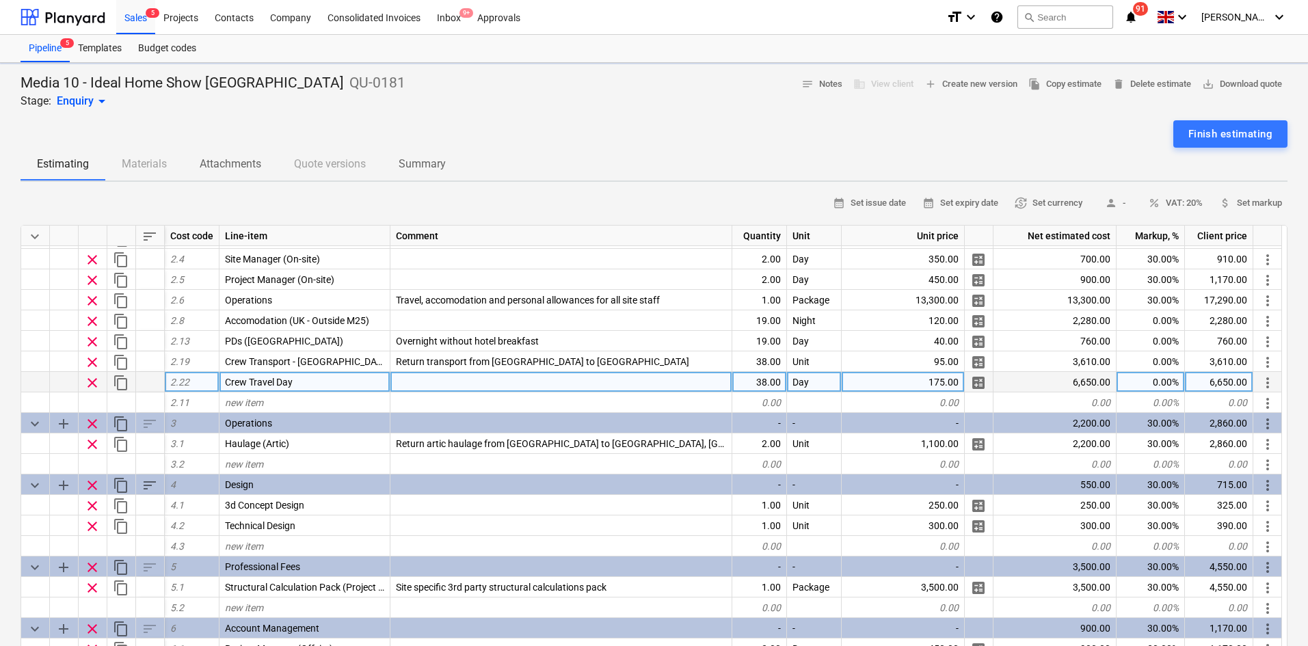
type textarea "x"
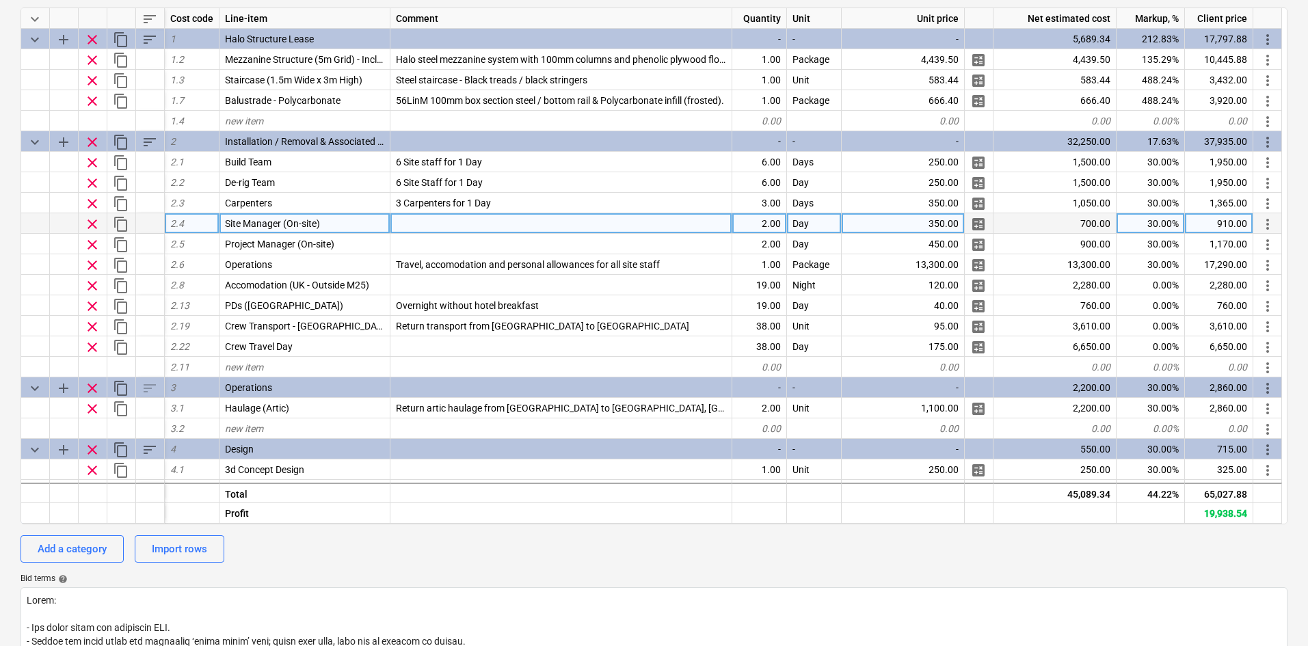
scroll to position [137, 0]
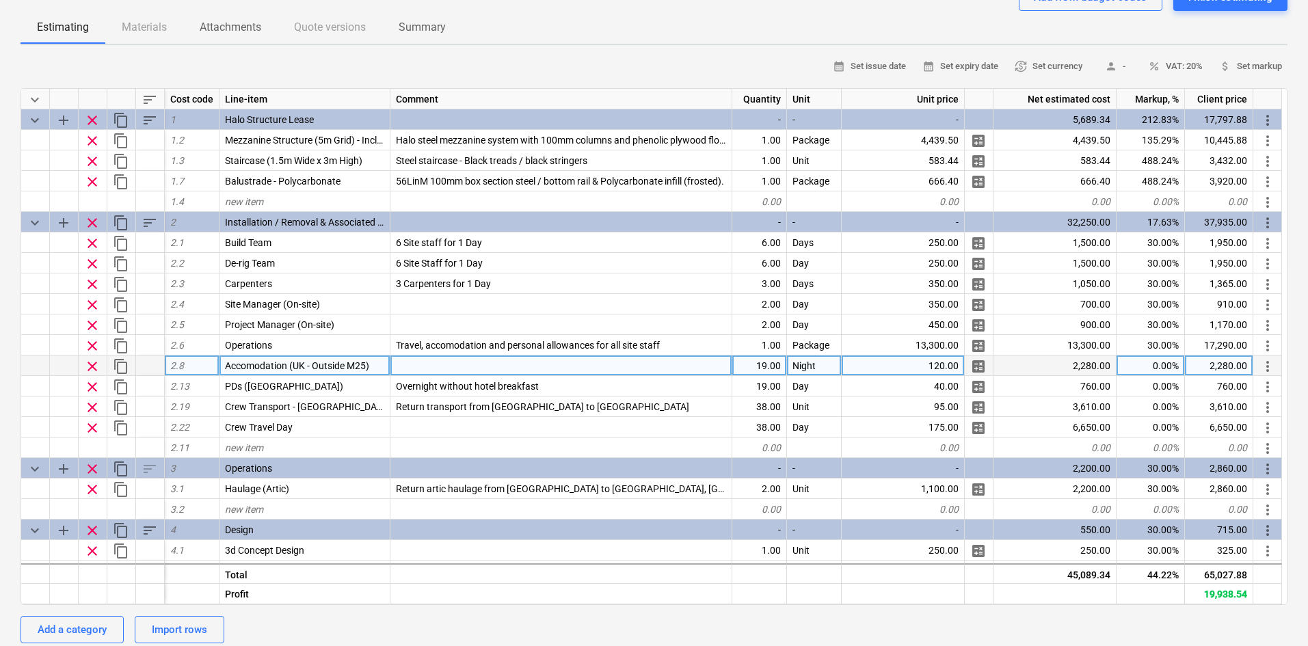
click at [1152, 358] on div "0.00%" at bounding box center [1151, 366] width 68 height 21
type input "-100"
type textarea "x"
type input "-100"
type textarea "x"
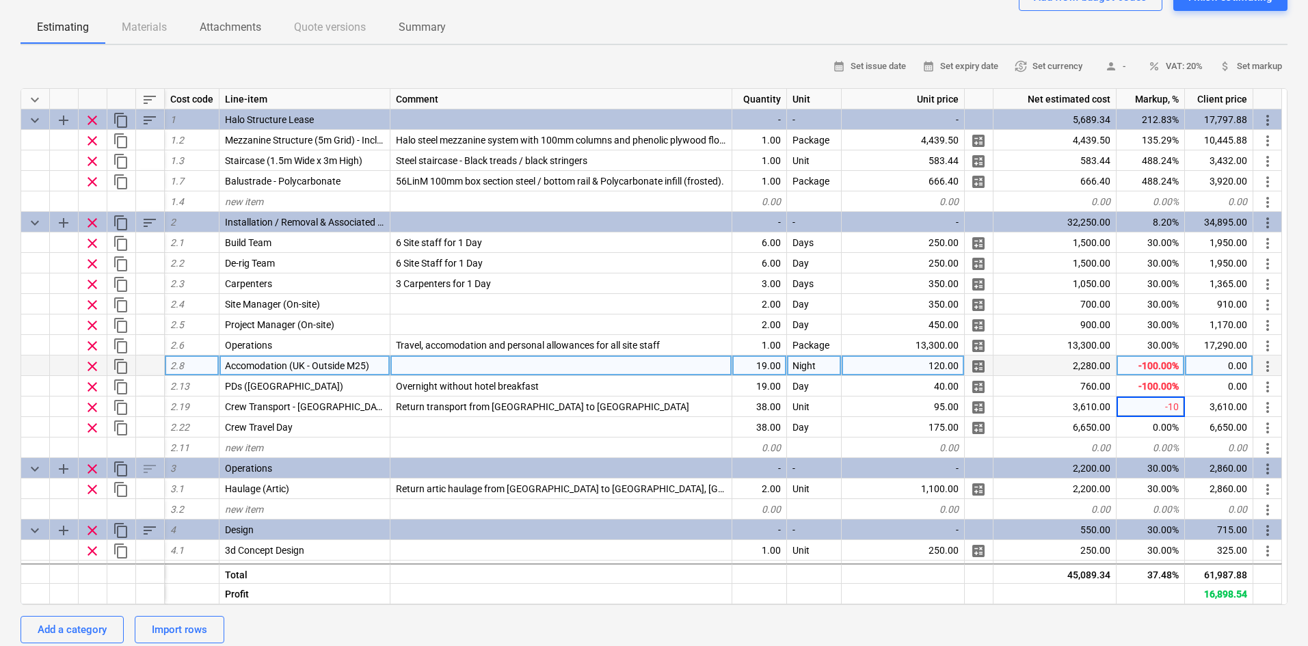
type input "-100"
type textarea "x"
type input "-100"
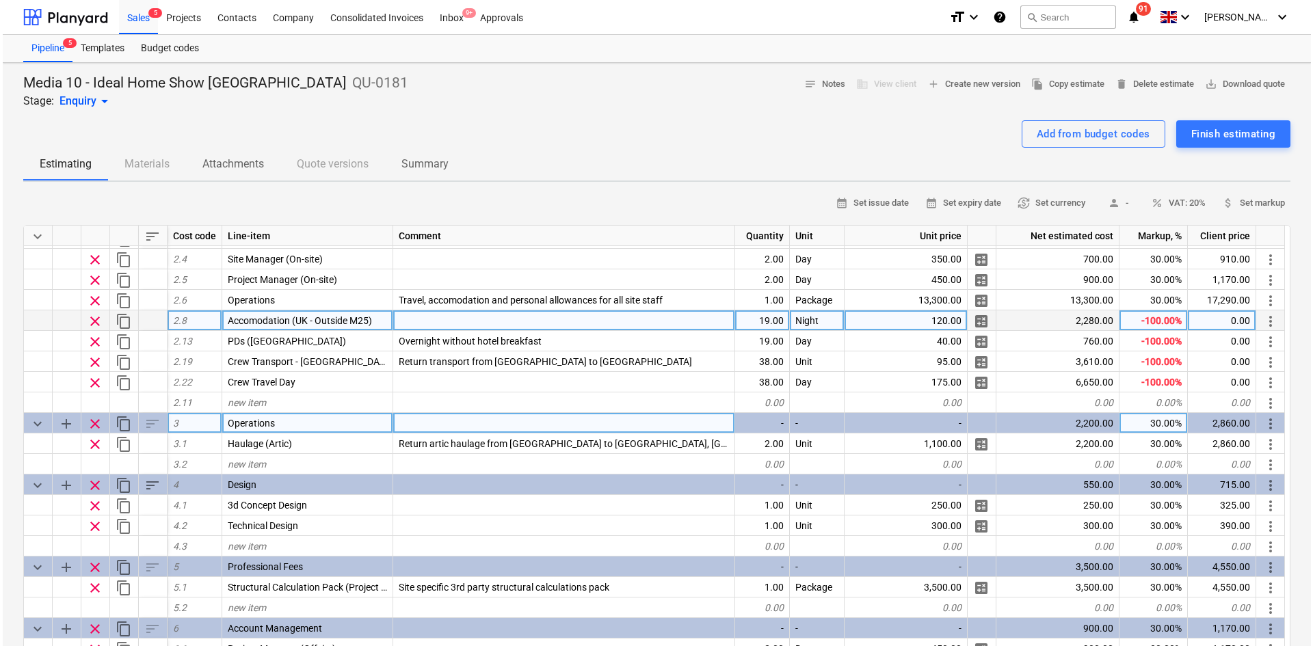
scroll to position [0, 0]
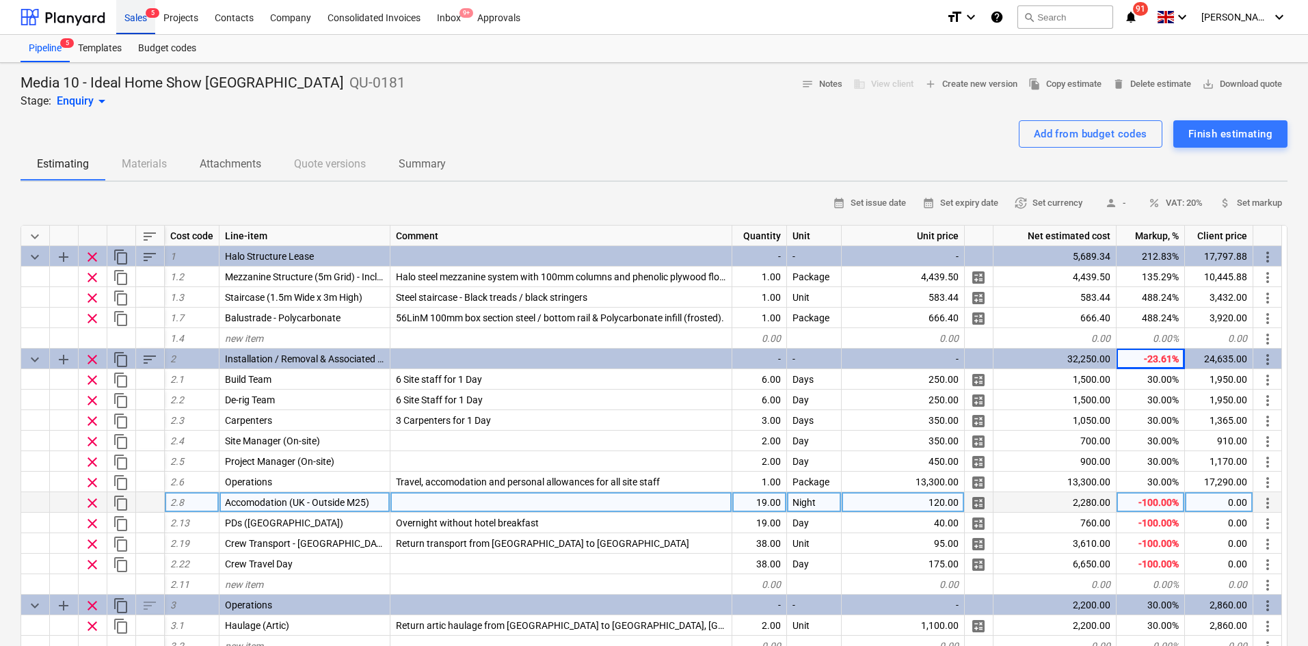
click at [144, 20] on div "Sales 5" at bounding box center [135, 16] width 39 height 35
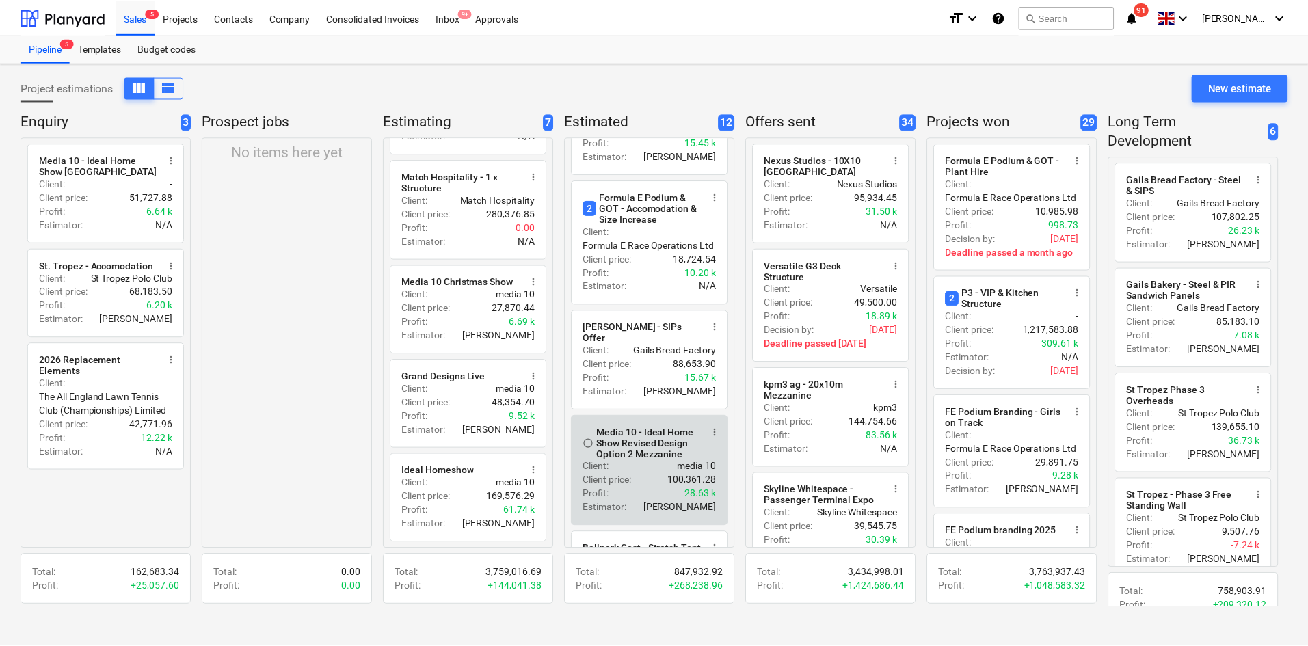
scroll to position [342, 0]
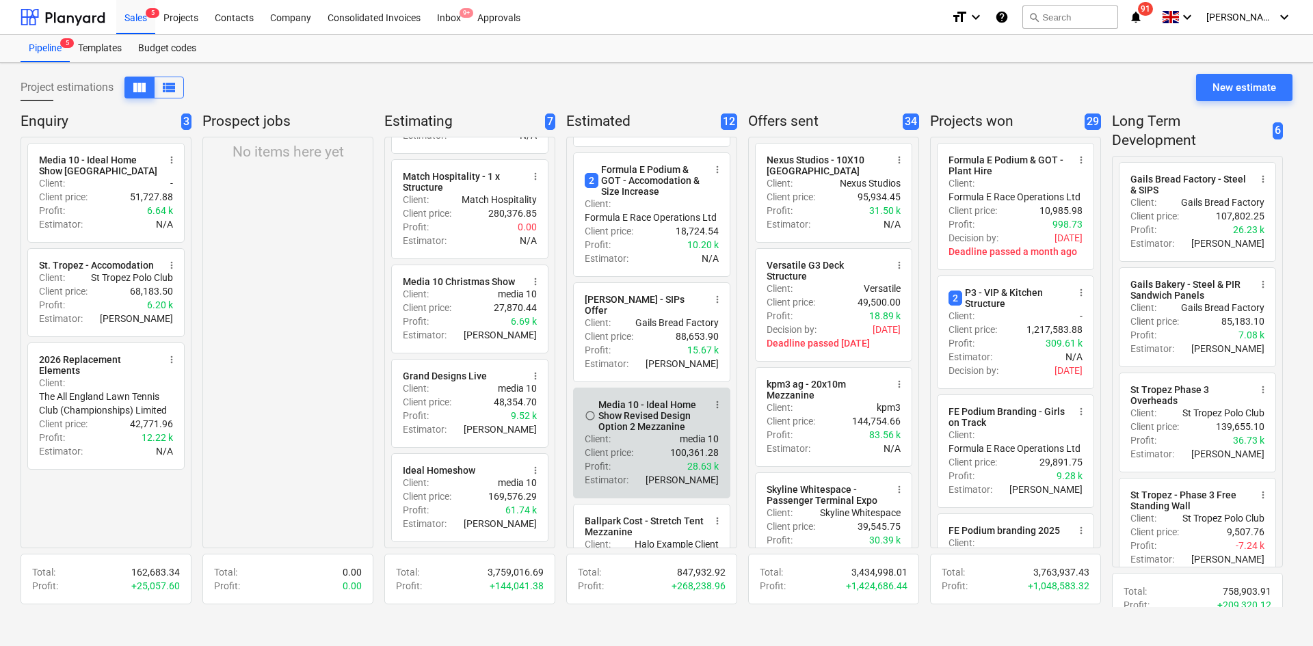
click at [649, 426] on div "Media 10 - Ideal Home Show Revised Design Option 2 Mezzanine" at bounding box center [650, 415] width 105 height 33
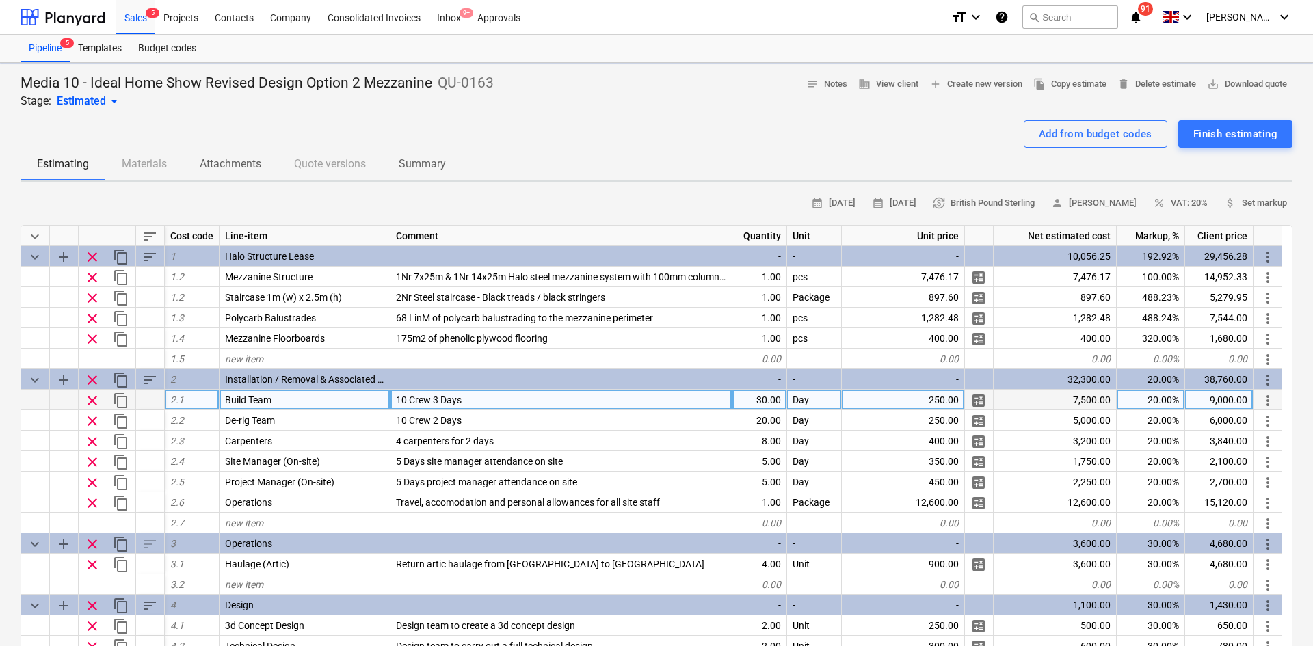
type textarea "x"
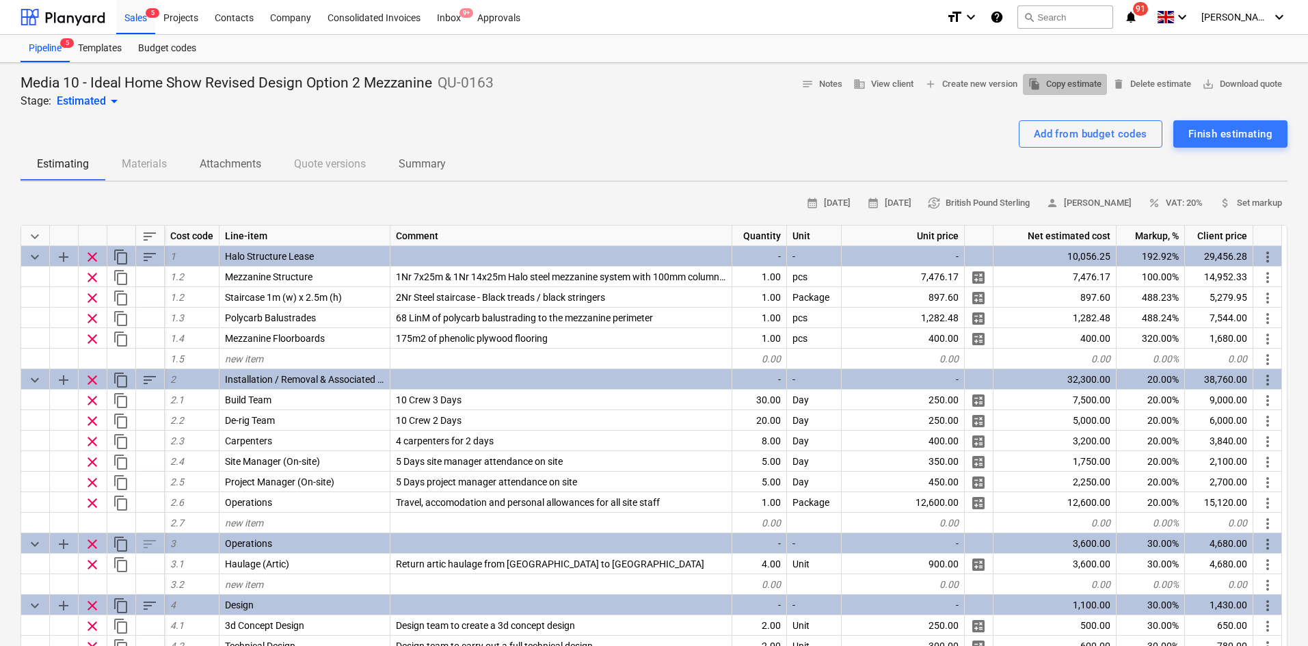
click at [1066, 86] on span "file_copy Copy estimate" at bounding box center [1065, 85] width 73 height 16
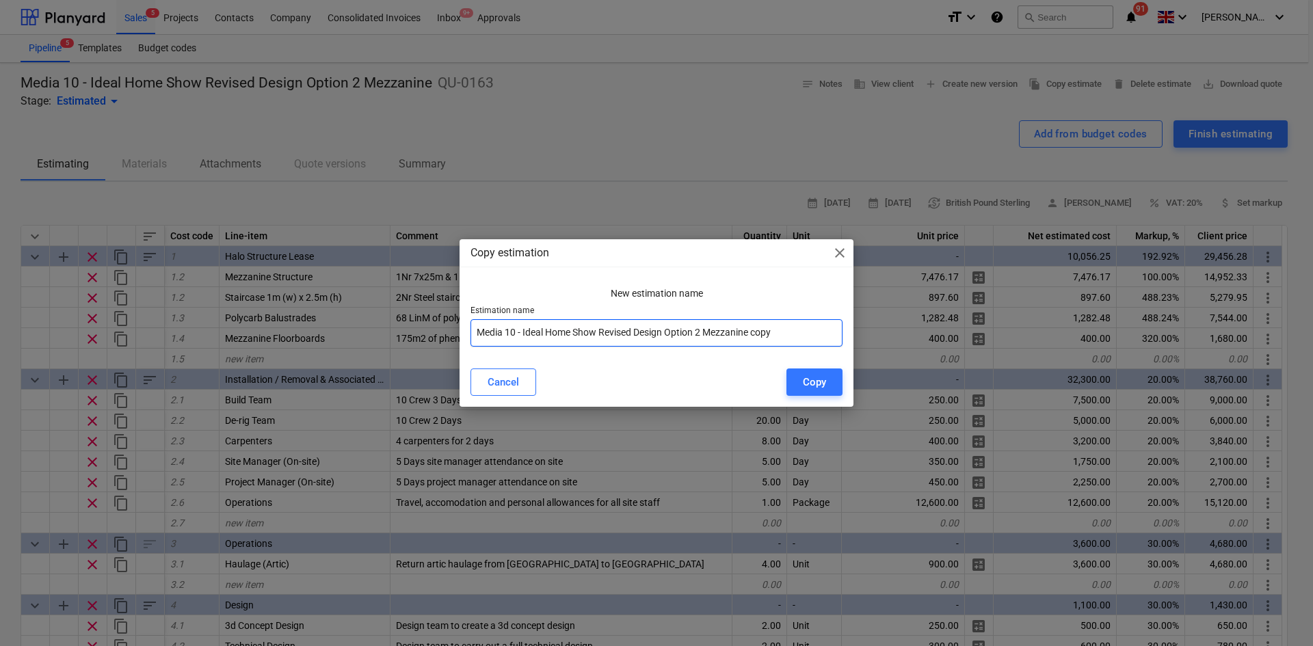
drag, startPoint x: 600, startPoint y: 333, endPoint x: 862, endPoint y: 349, distance: 262.4
click at [862, 349] on div "Copy estimation close New estimation name Estimation name Media 10 - Ideal Home…" at bounding box center [656, 323] width 1313 height 646
click at [664, 338] on input "Media 10 - Ideal Home Show" at bounding box center [657, 332] width 372 height 27
type input "Media 10 - Ideal Home Show NEC"
click at [815, 381] on div "Copy" at bounding box center [814, 382] width 23 height 18
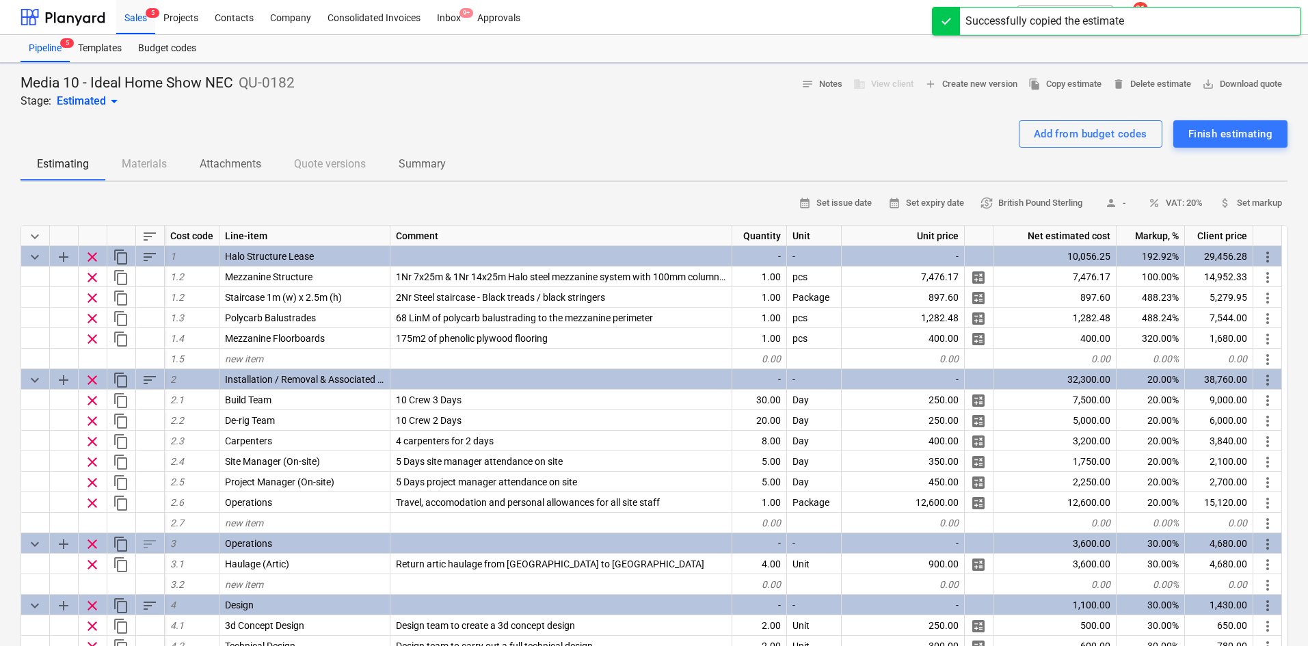
type textarea "x"
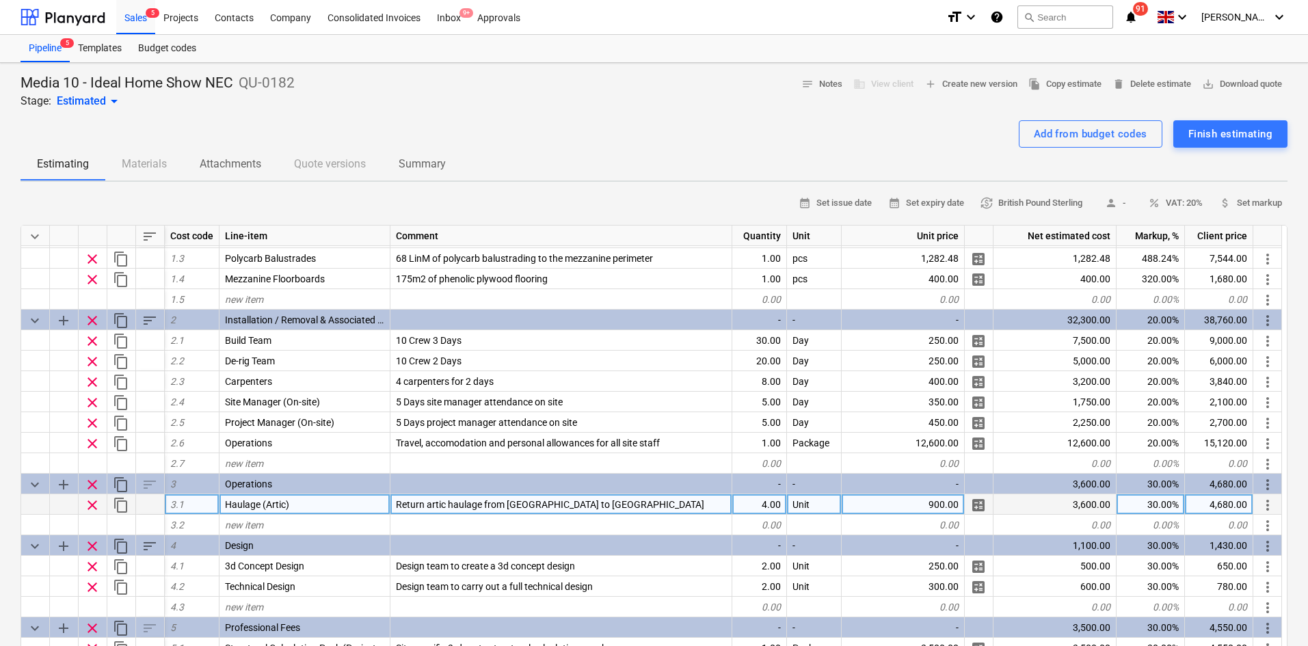
scroll to position [137, 0]
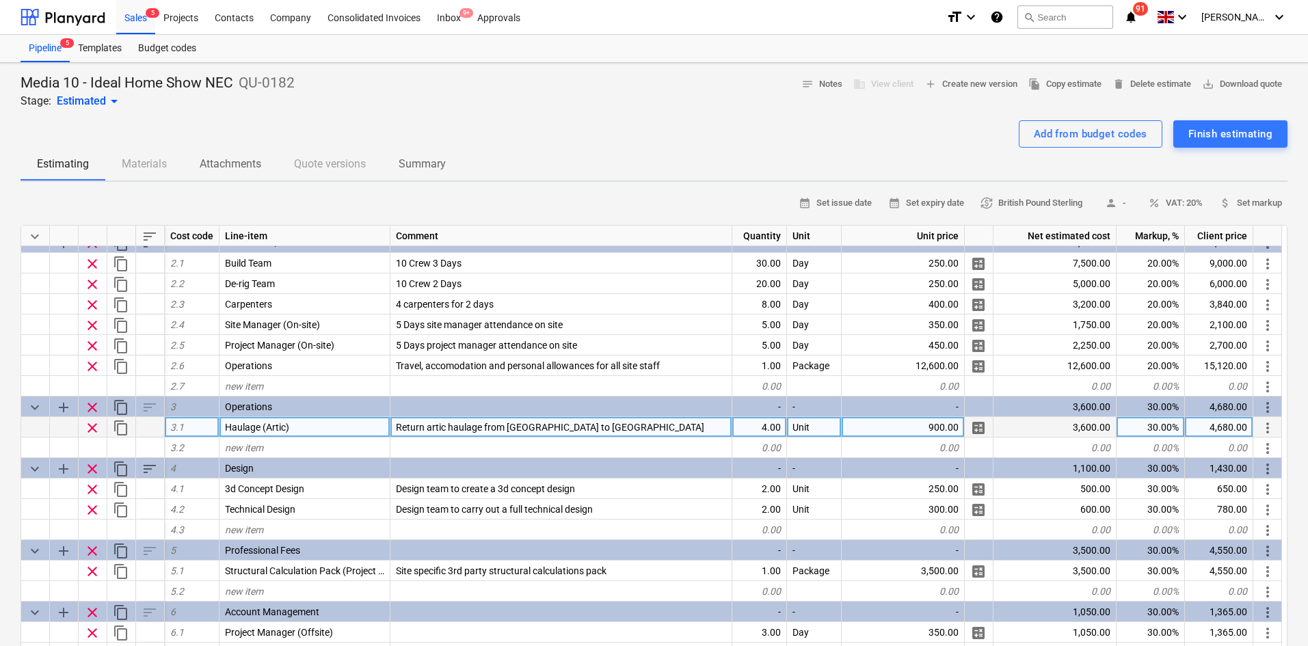
click at [642, 423] on div "Return artic haulage from [GEOGRAPHIC_DATA] to [GEOGRAPHIC_DATA]" at bounding box center [562, 427] width 342 height 21
click at [641, 430] on input "Return artic haulage from [GEOGRAPHIC_DATA] to [GEOGRAPHIC_DATA]" at bounding box center [561, 427] width 341 height 20
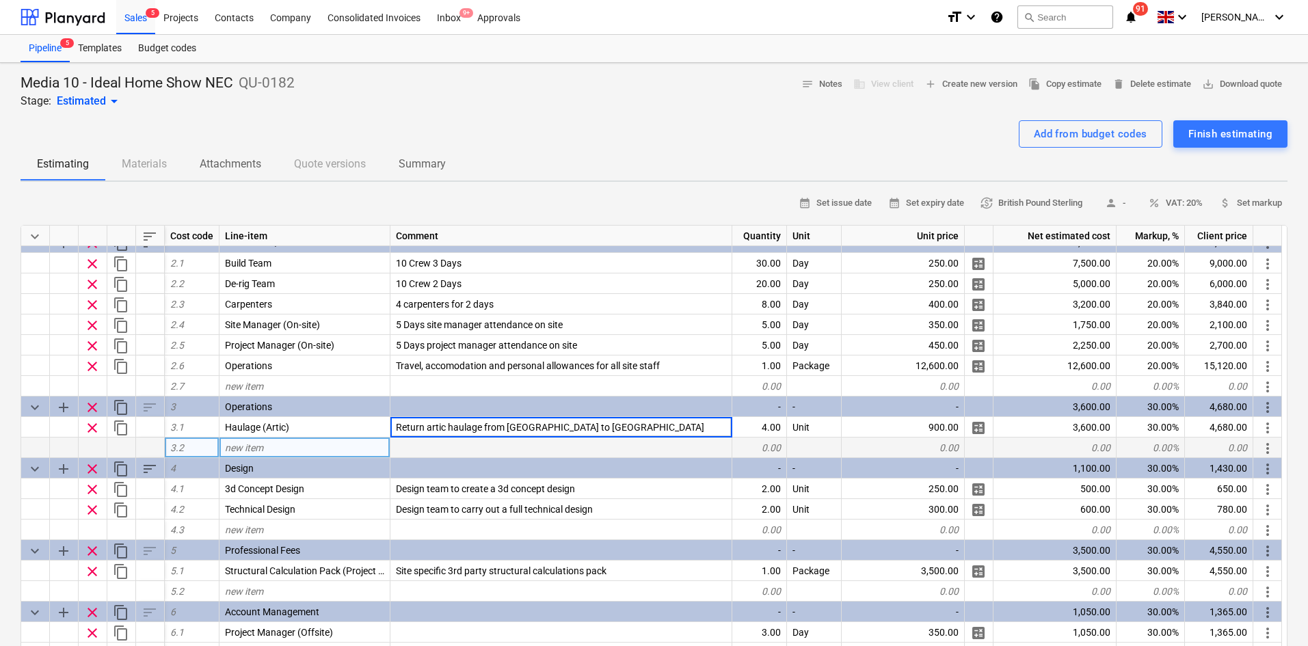
drag, startPoint x: 641, startPoint y: 430, endPoint x: 570, endPoint y: 440, distance: 71.9
click at [570, 440] on div "keyboard_arrow_down sort Cost code Line-item Comment Quantity Unit Unit price N…" at bounding box center [654, 483] width 1267 height 517
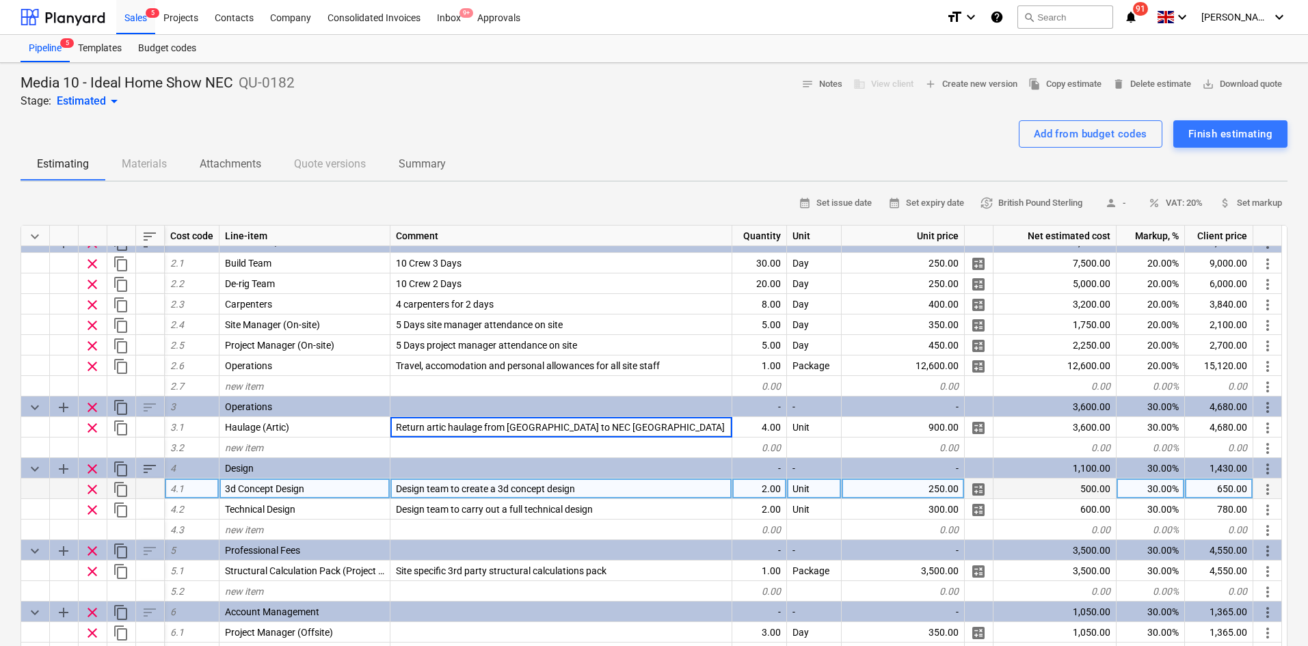
type input "Return artic haulage from [GEOGRAPHIC_DATA] to NEC [GEOGRAPHIC_DATA]"
type textarea "x"
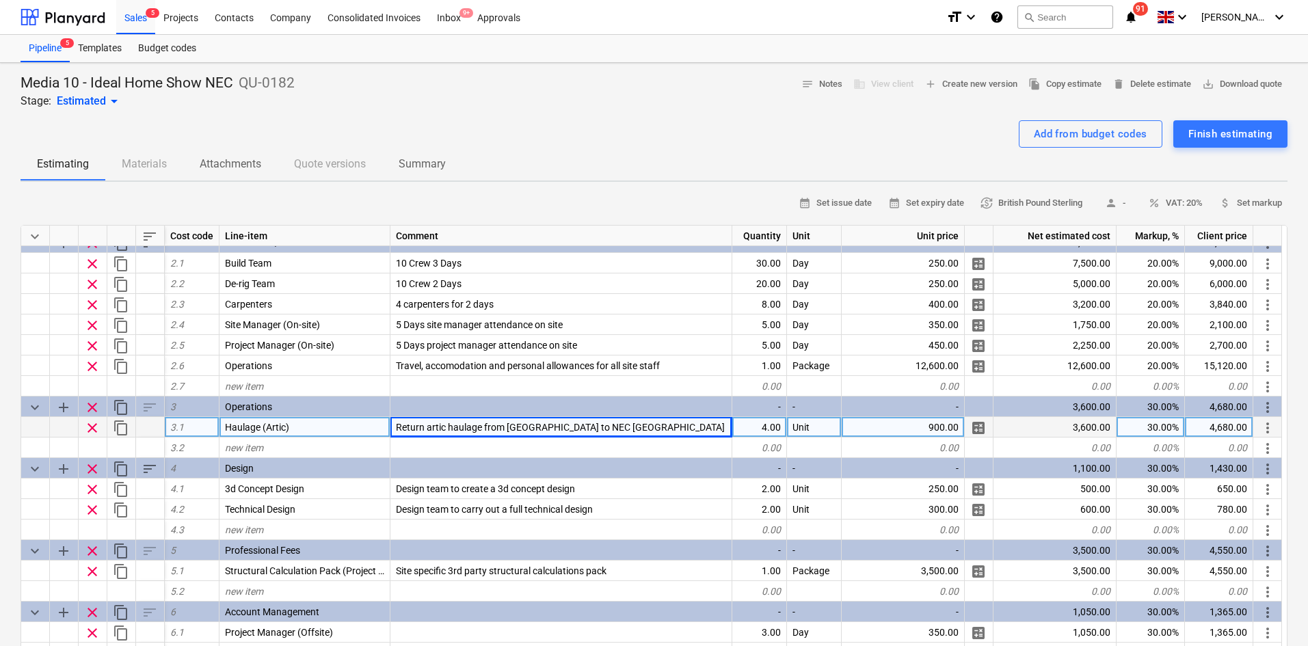
click at [911, 425] on div "900.00" at bounding box center [903, 427] width 123 height 21
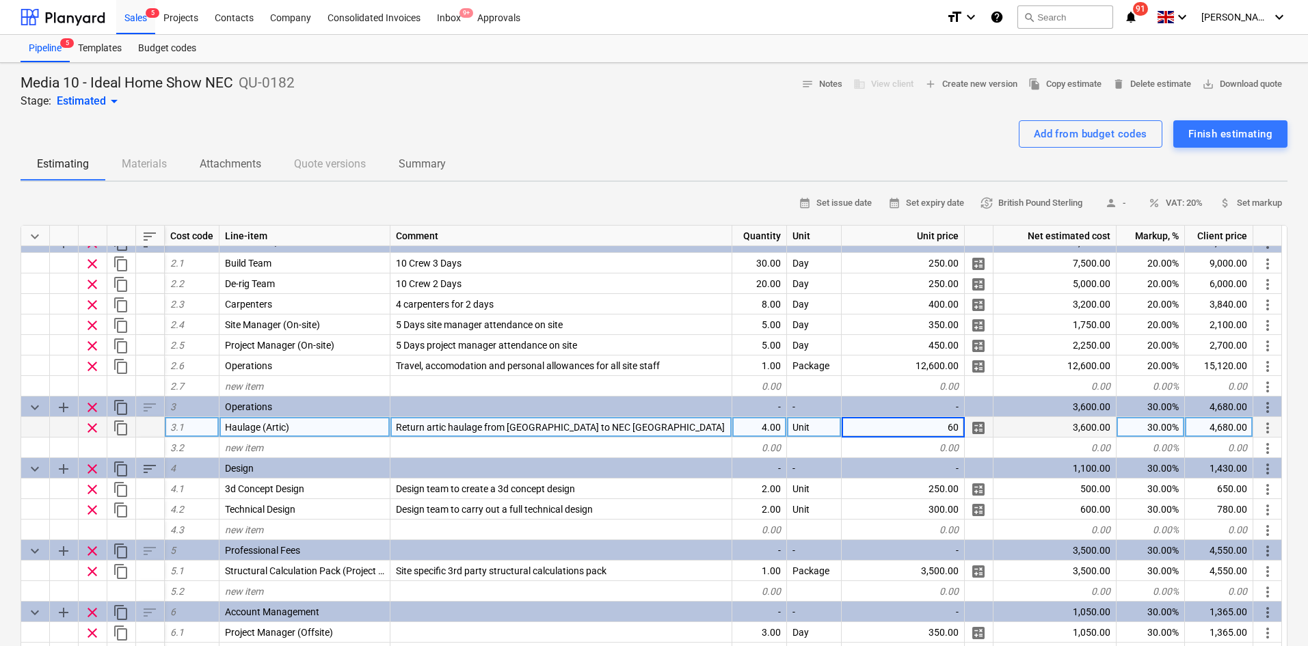
type input "600"
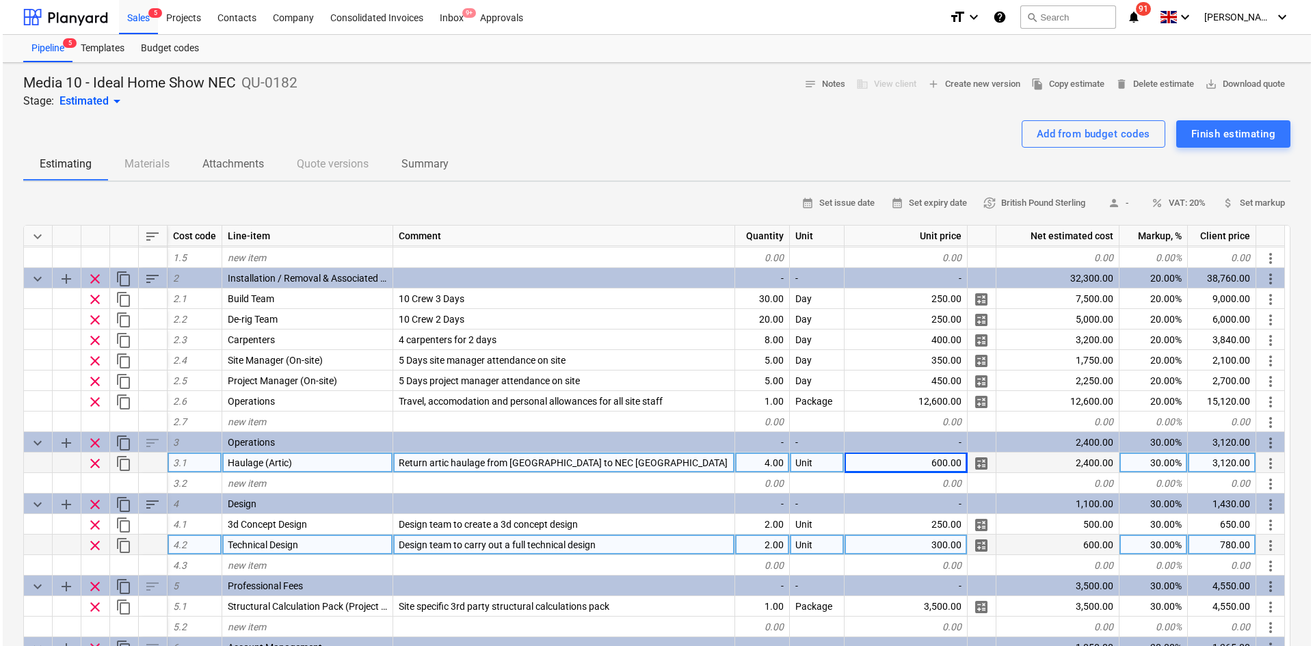
scroll to position [0, 0]
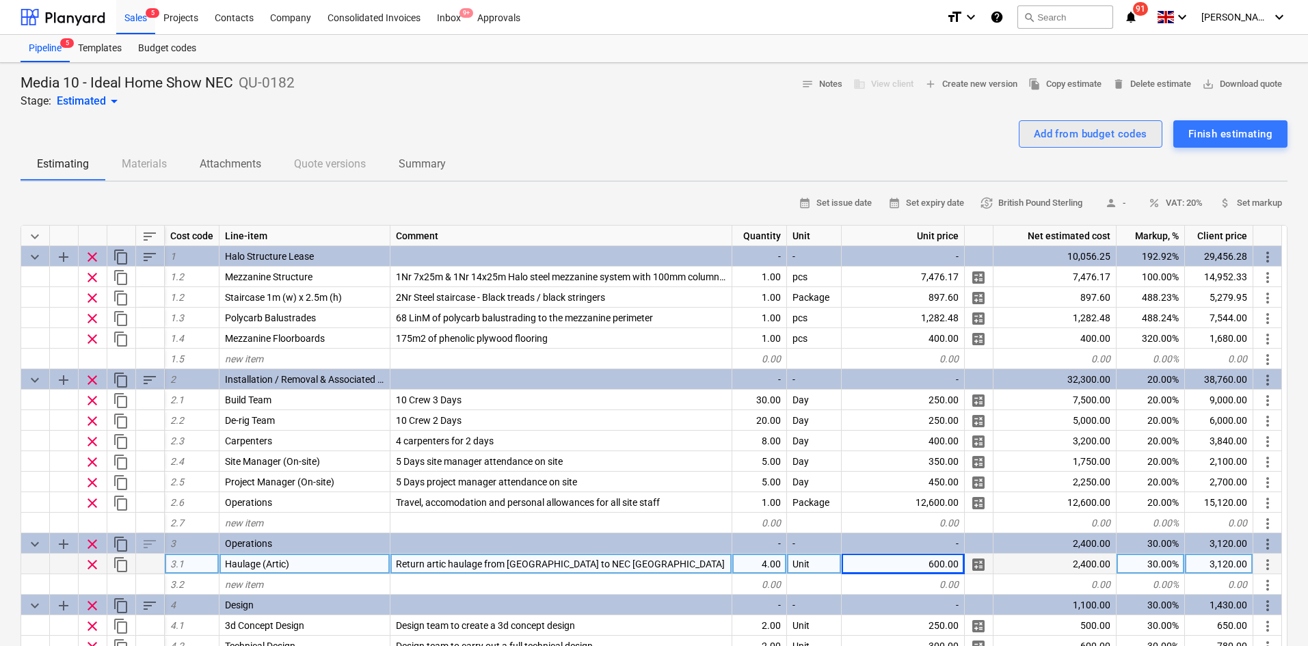
click at [1064, 128] on div "Add from budget codes" at bounding box center [1091, 134] width 114 height 18
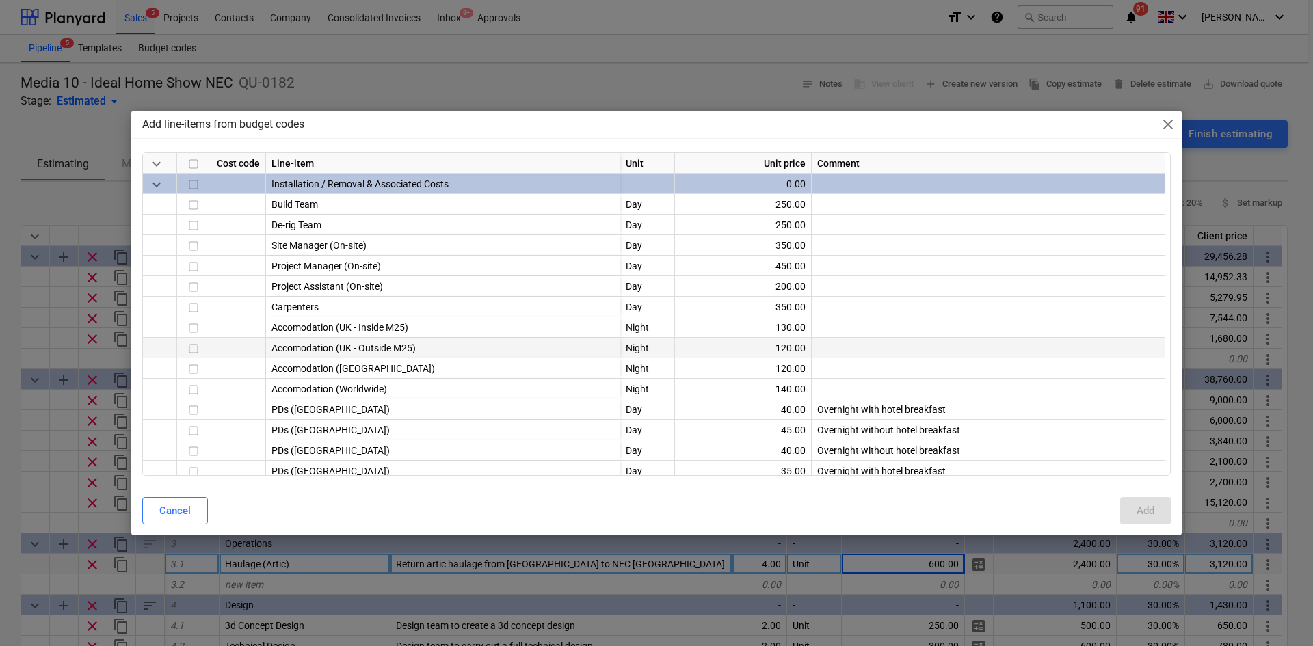
click at [197, 351] on input "checkbox" at bounding box center [193, 349] width 16 height 16
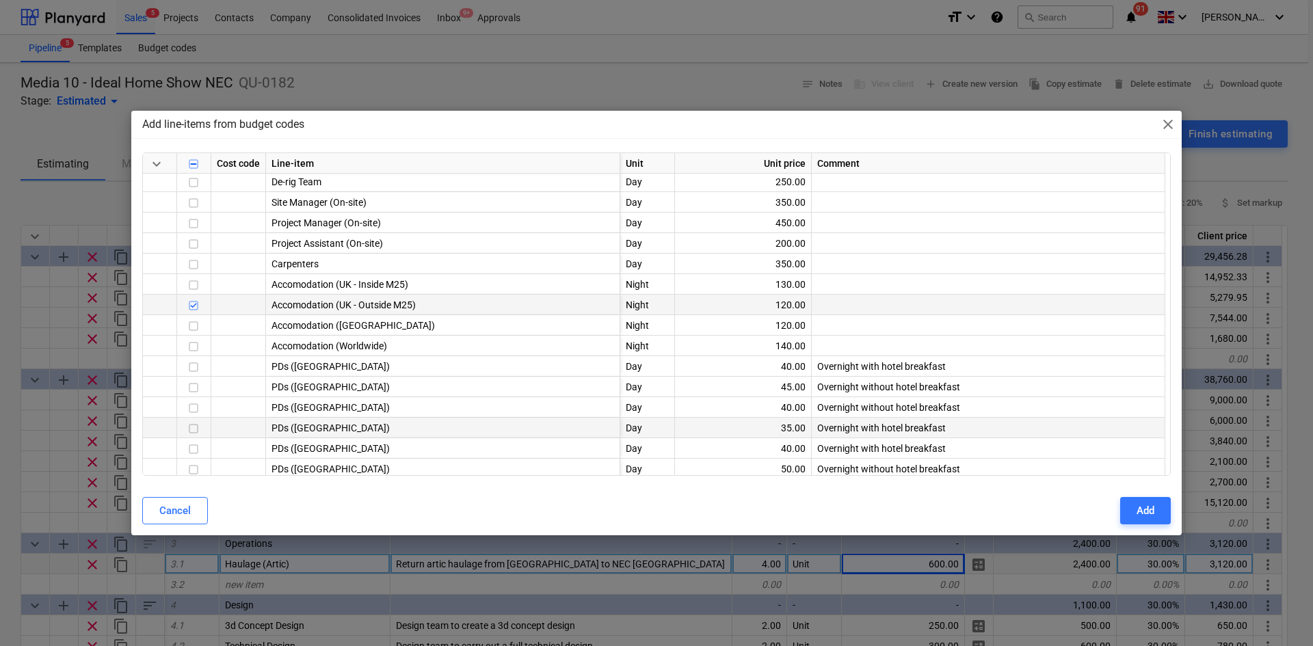
scroll to position [68, 0]
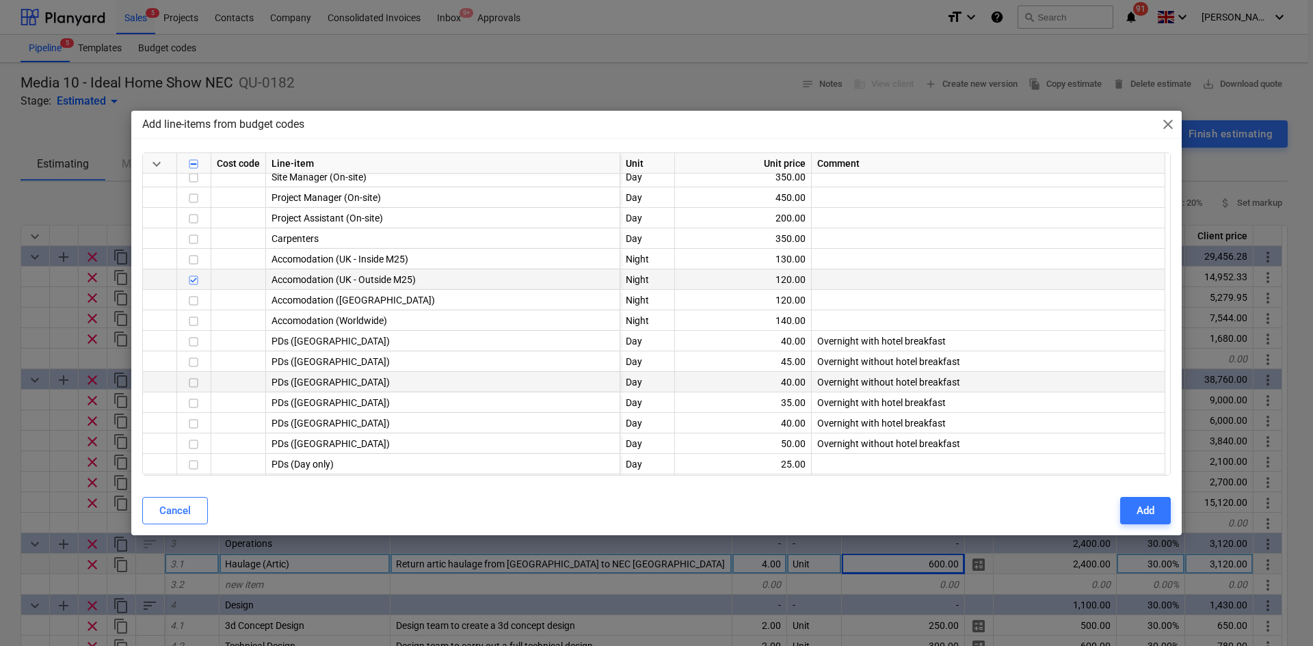
click at [199, 382] on input "checkbox" at bounding box center [193, 383] width 16 height 16
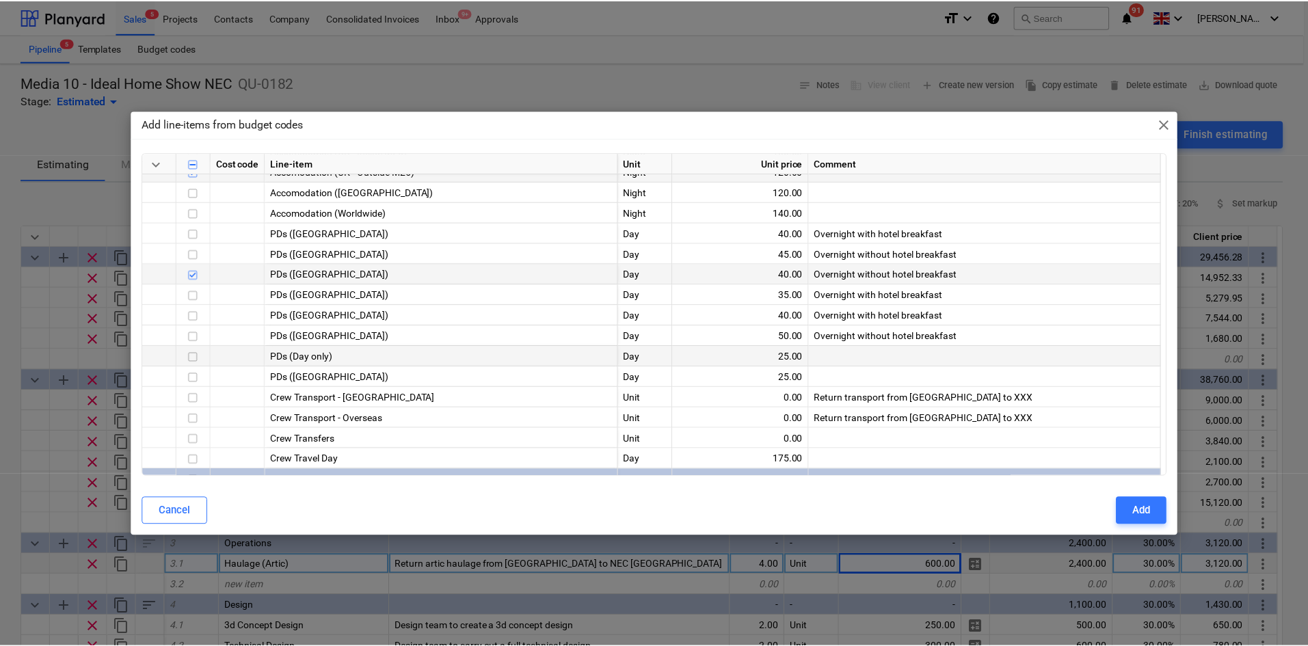
scroll to position [205, 0]
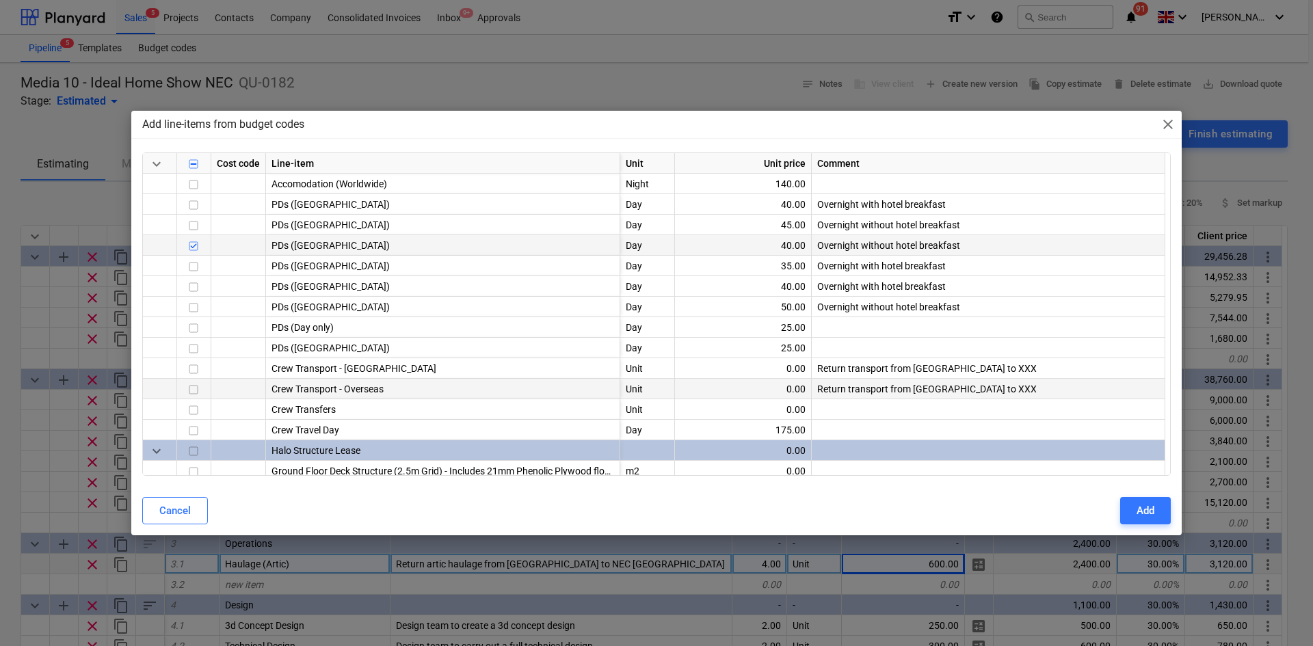
click at [194, 394] on input "checkbox" at bounding box center [193, 390] width 16 height 16
click at [198, 391] on input "checkbox" at bounding box center [193, 390] width 16 height 16
click at [191, 361] on input "checkbox" at bounding box center [193, 369] width 16 height 16
click at [1144, 509] on div "Add" at bounding box center [1146, 511] width 18 height 18
type textarea "x"
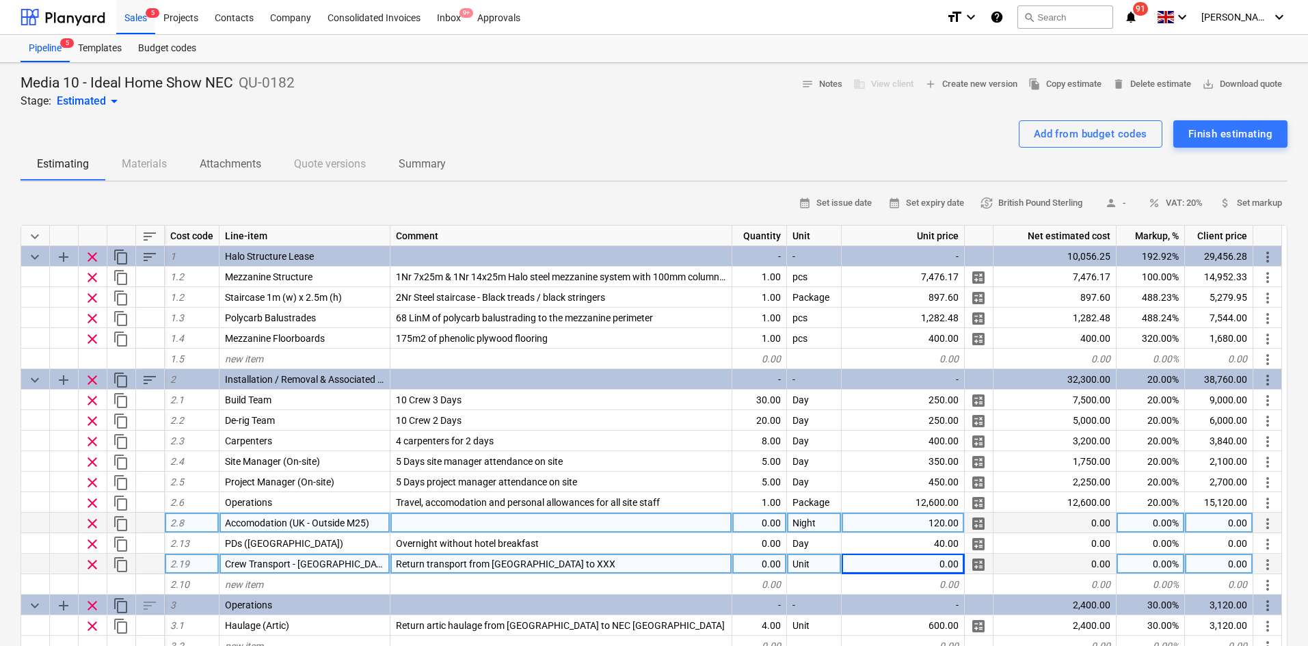
click at [758, 518] on div "0.00" at bounding box center [759, 523] width 55 height 21
type input "68"
type textarea "x"
type input "68"
type textarea "x"
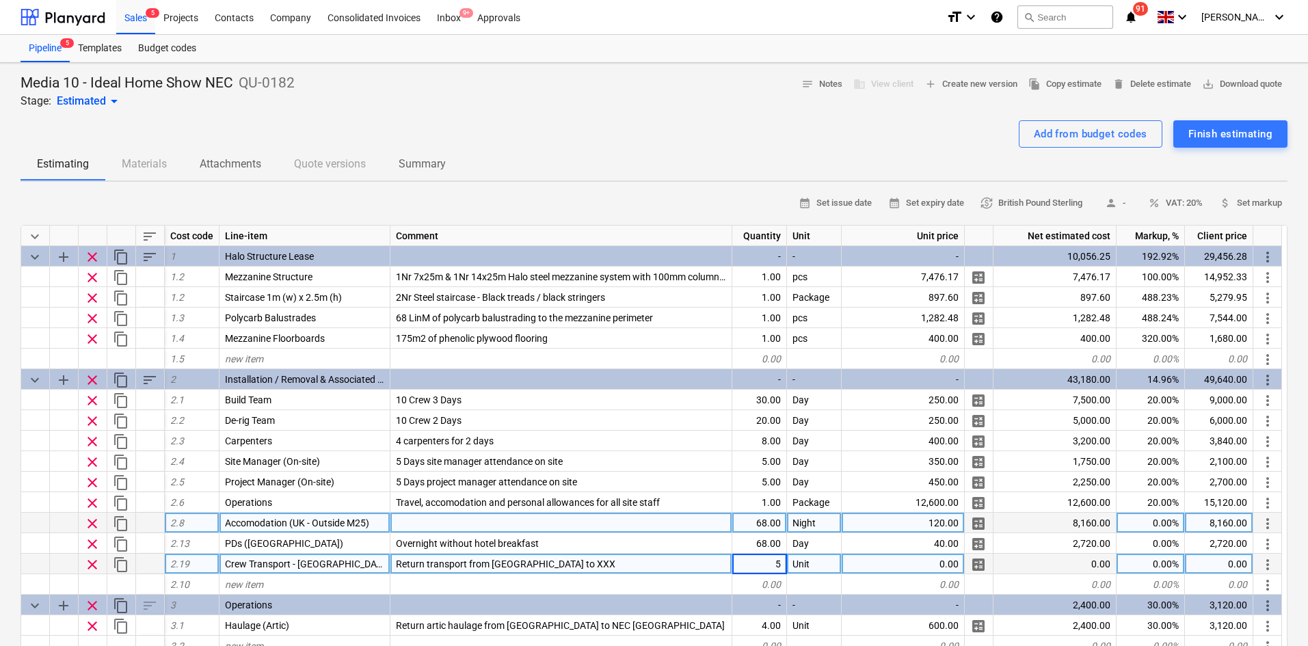
type input "52"
type textarea "x"
type input "50"
type textarea "x"
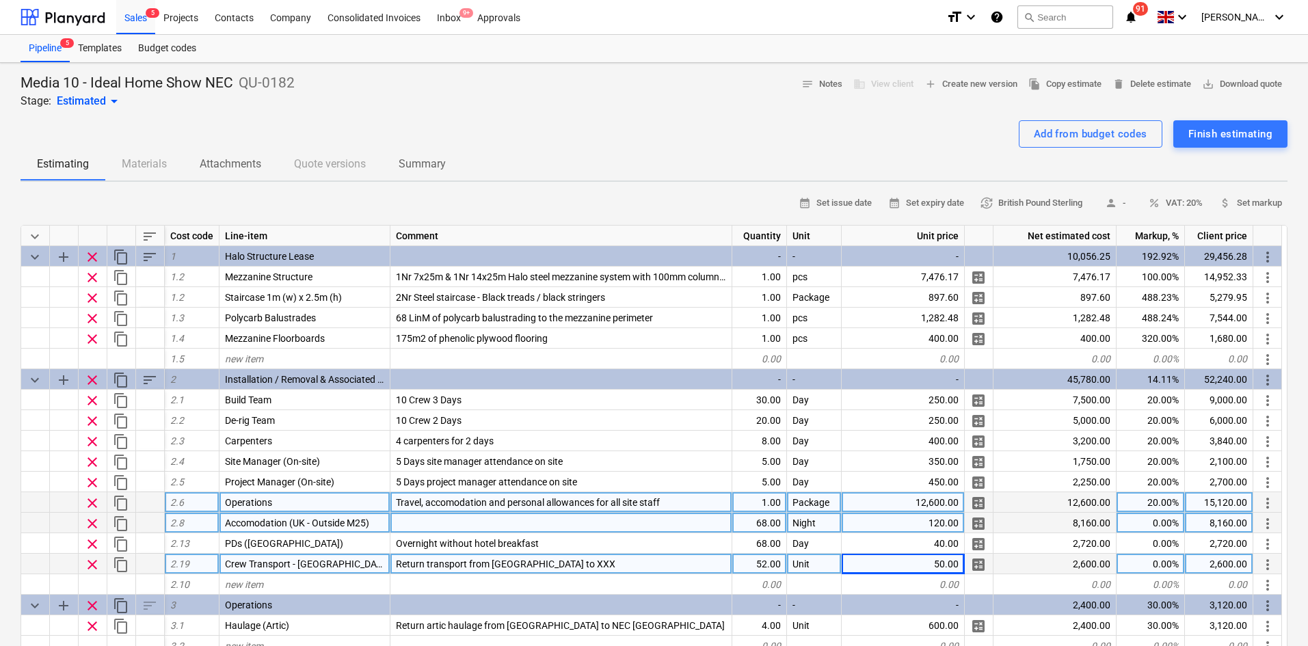
click at [895, 503] on div "12,600.00" at bounding box center [903, 502] width 123 height 21
type input "13480"
type textarea "x"
click at [1164, 525] on div "0.00%" at bounding box center [1151, 523] width 68 height 21
type input "-100"
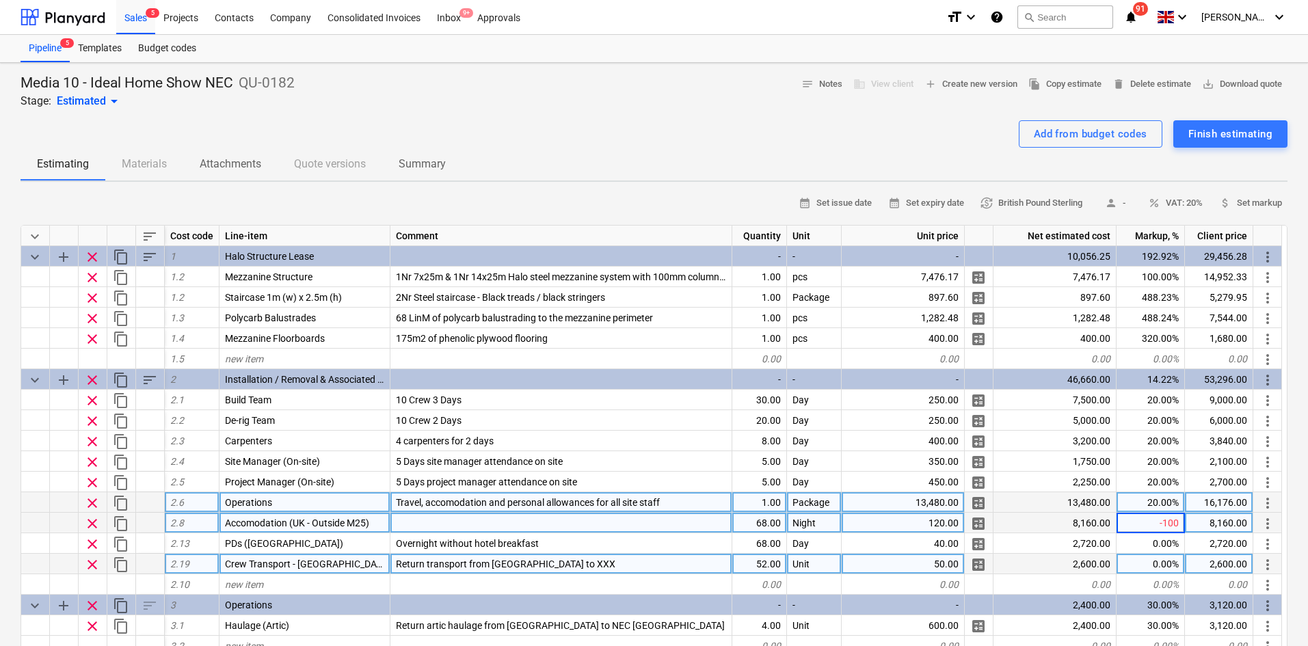
type textarea "x"
type input "-100"
type textarea "x"
type input "-100"
type textarea "x"
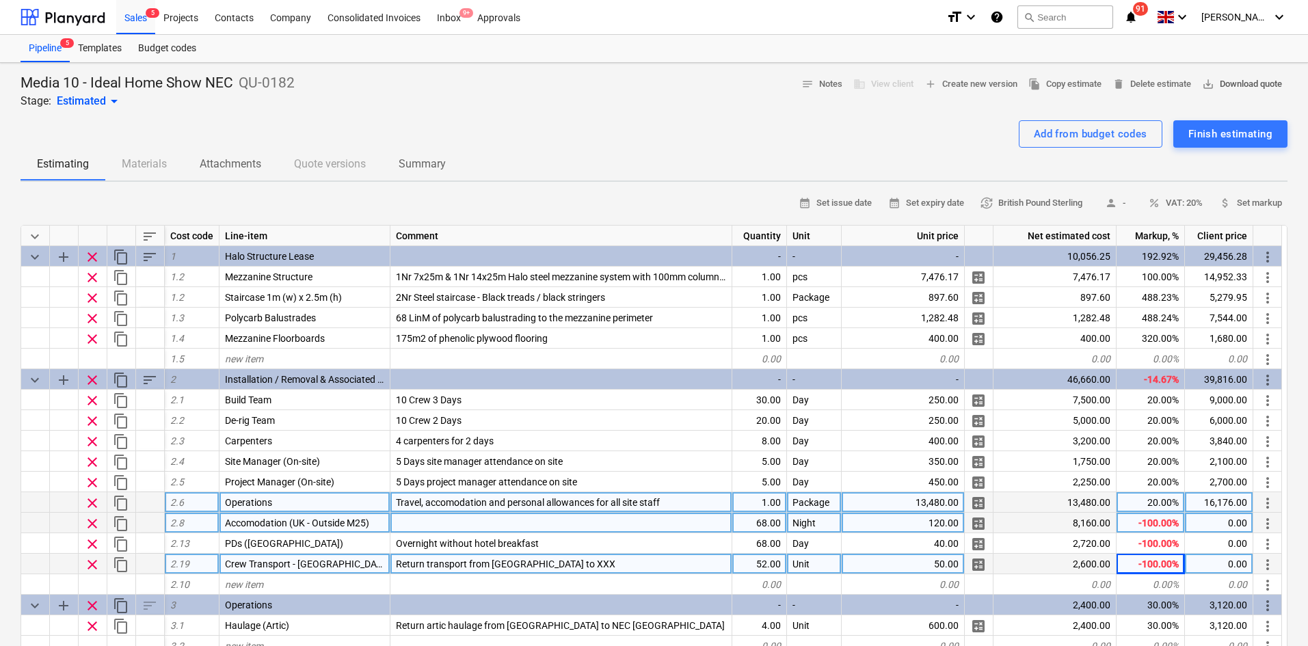
click at [1263, 74] on button "save_alt Download quote" at bounding box center [1242, 84] width 91 height 21
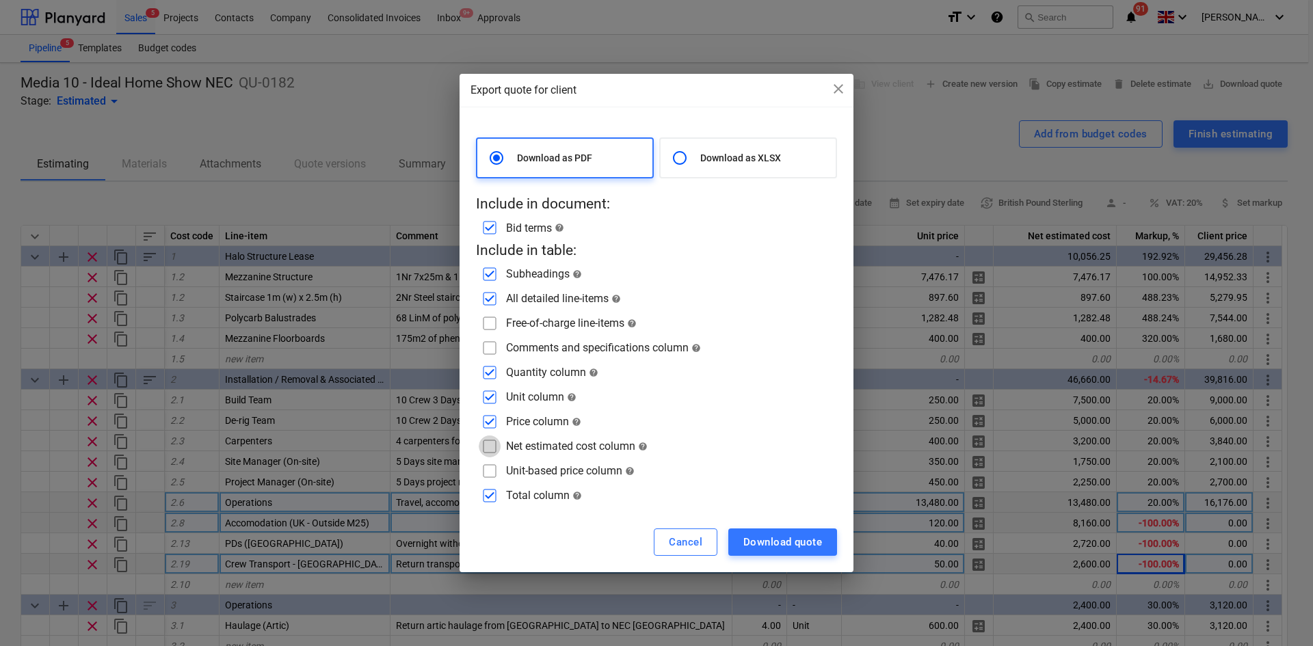
click at [490, 445] on input "checkbox" at bounding box center [490, 447] width 22 height 22
checkbox input "true"
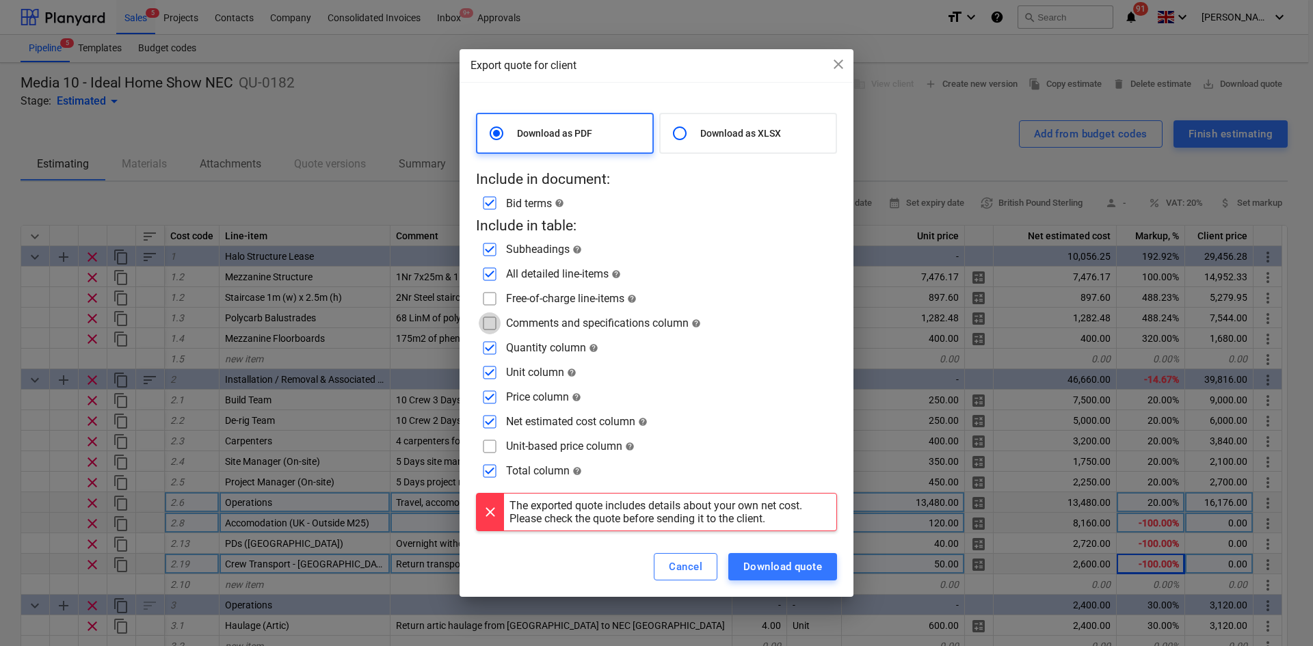
click at [494, 329] on input "checkbox" at bounding box center [490, 324] width 22 height 22
checkbox input "true"
click at [796, 566] on div "Download quote" at bounding box center [782, 567] width 79 height 18
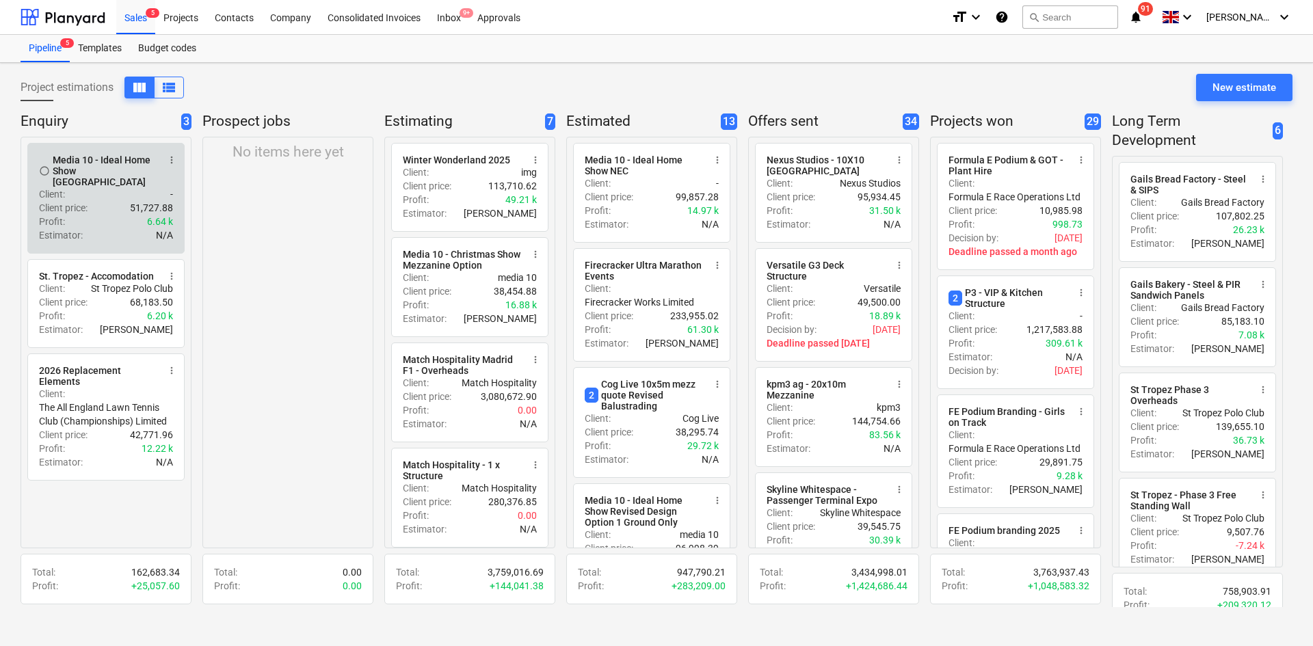
click at [74, 201] on p "Client price :" at bounding box center [63, 208] width 49 height 14
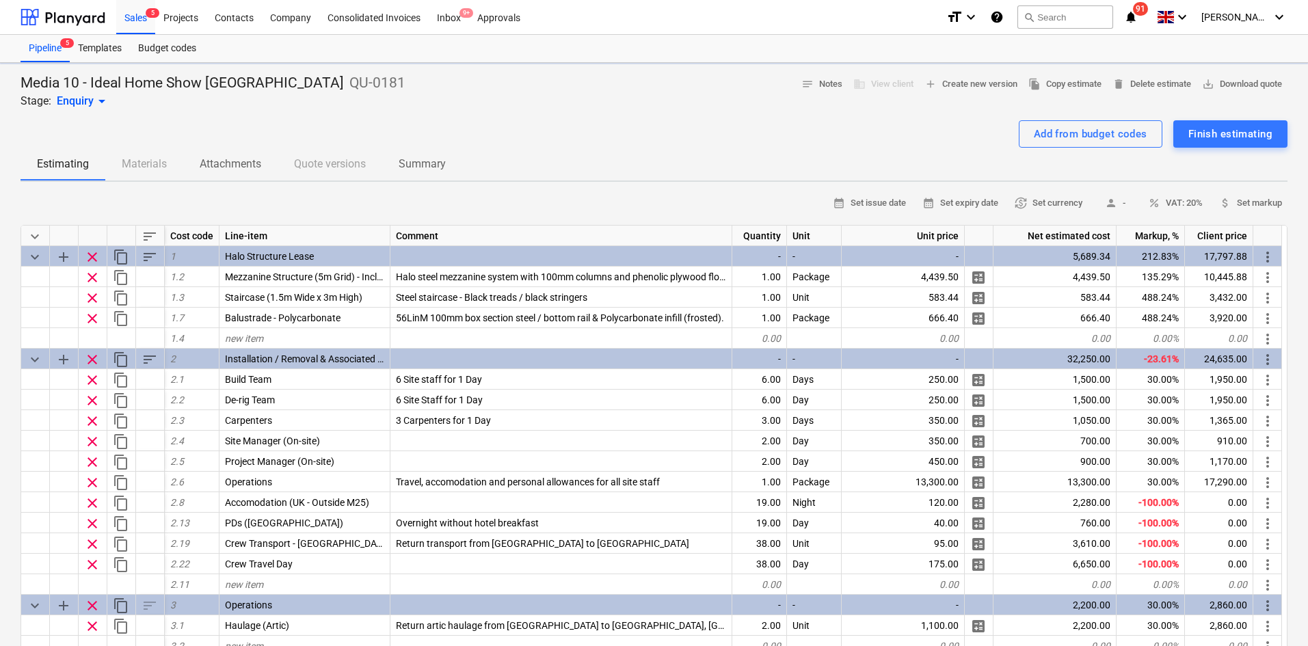
type textarea "x"
click at [1248, 86] on span "save_alt Download quote" at bounding box center [1242, 85] width 80 height 16
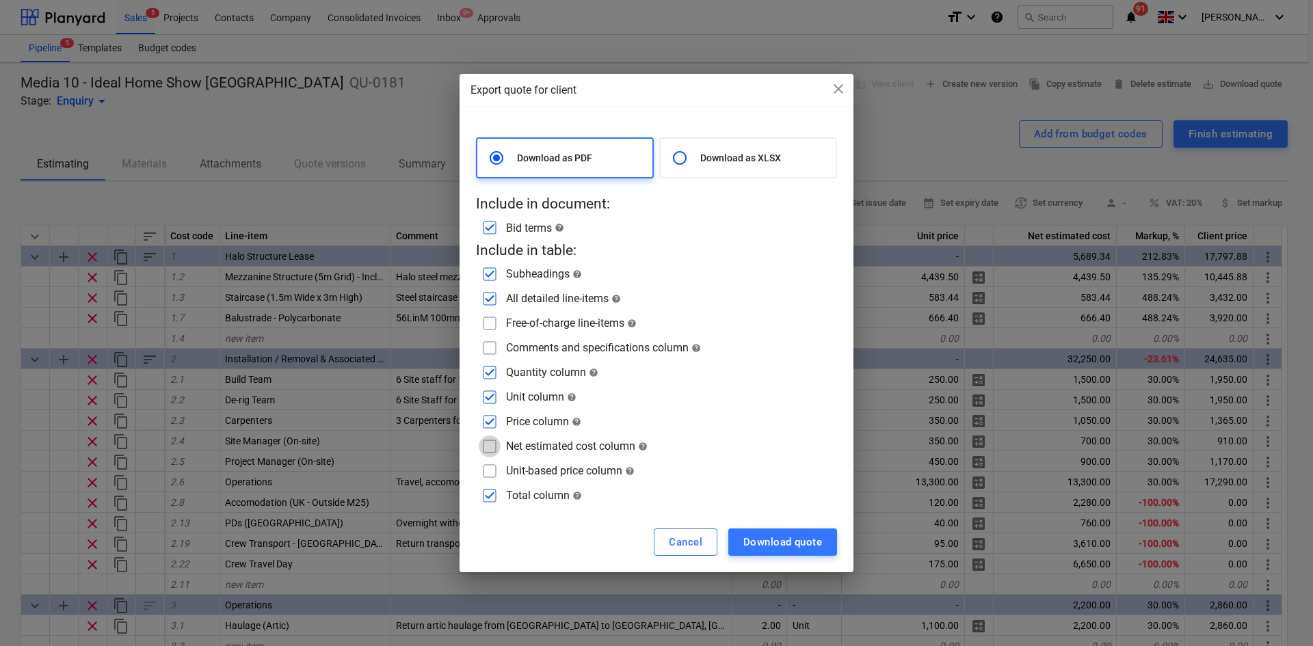
click at [490, 447] on input "checkbox" at bounding box center [490, 447] width 22 height 22
checkbox input "true"
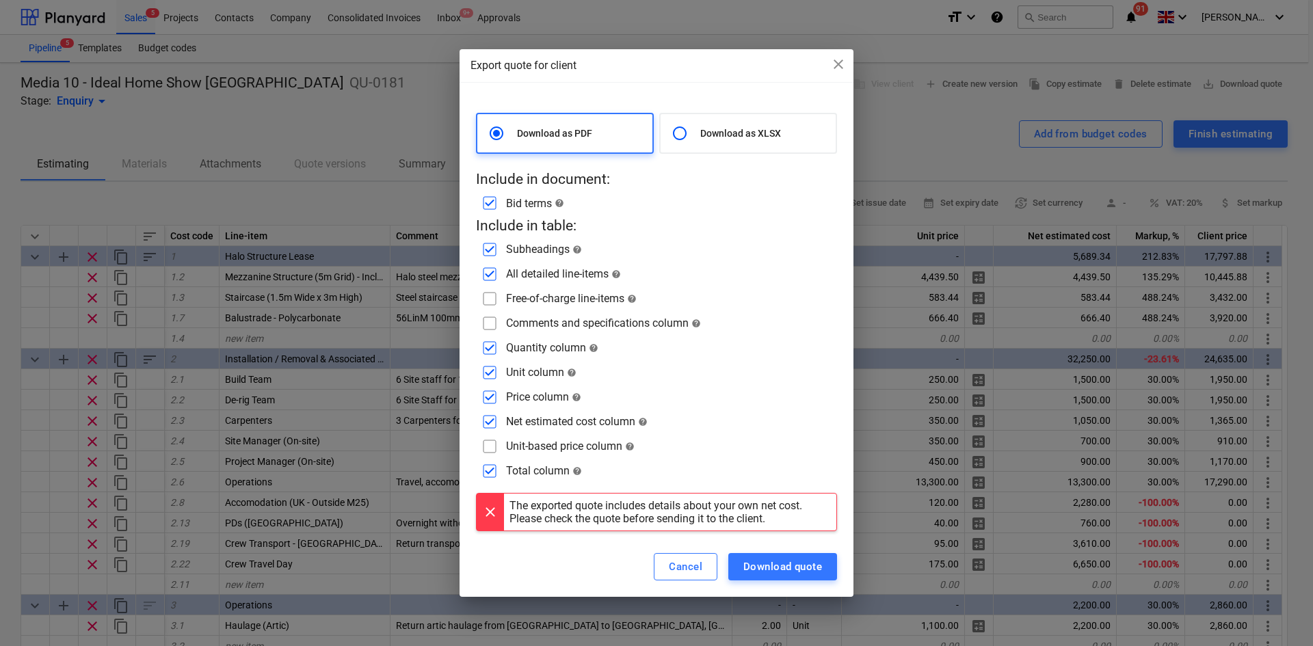
click at [495, 337] on input "checkbox" at bounding box center [490, 348] width 22 height 22
checkbox input "false"
click at [495, 326] on input "checkbox" at bounding box center [490, 324] width 22 height 22
checkbox input "true"
click at [491, 354] on input "checkbox" at bounding box center [490, 348] width 22 height 22
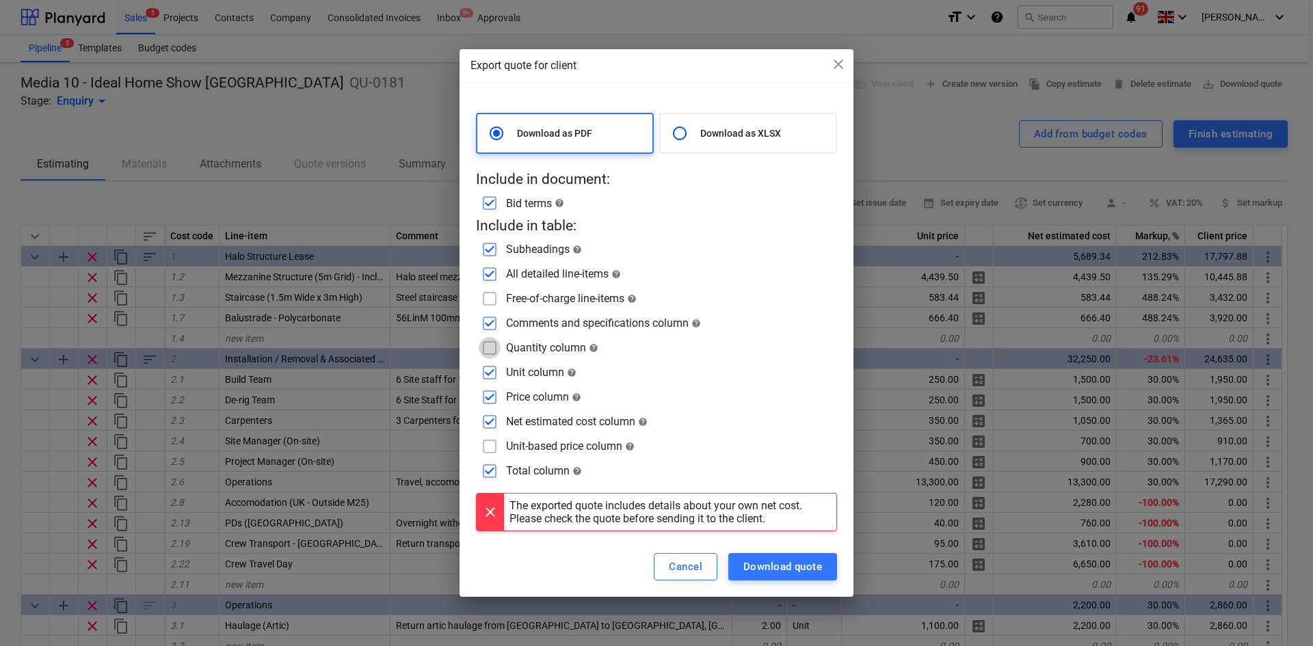
checkbox input "true"
click at [788, 556] on button "Download quote" at bounding box center [782, 566] width 109 height 27
